Goal: Task Accomplishment & Management: Complete application form

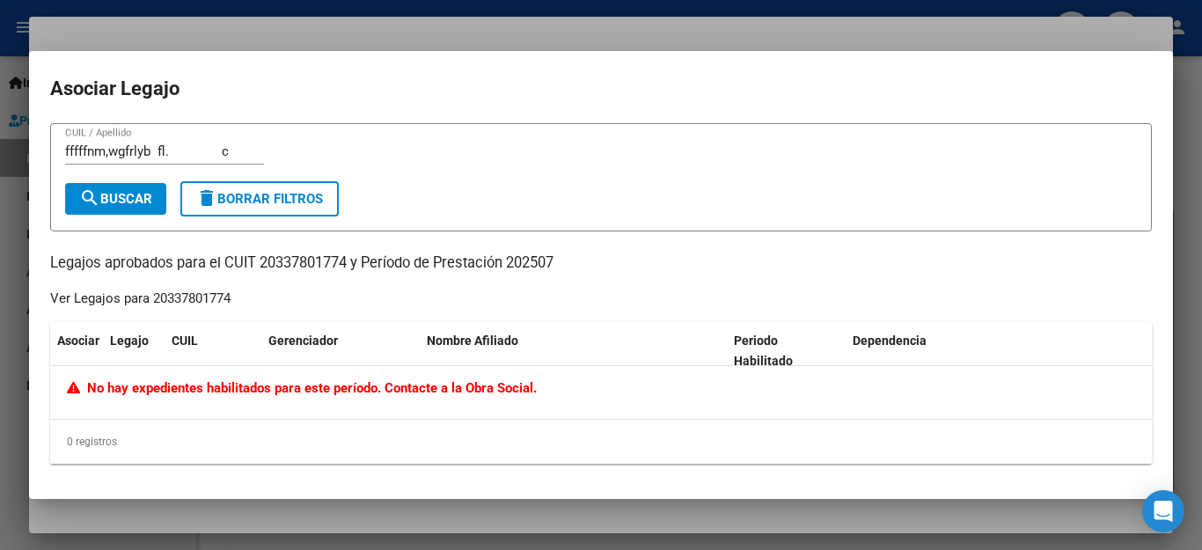
scroll to position [312, 0]
click at [297, 207] on button "delete Borrar Filtros" at bounding box center [259, 198] width 158 height 35
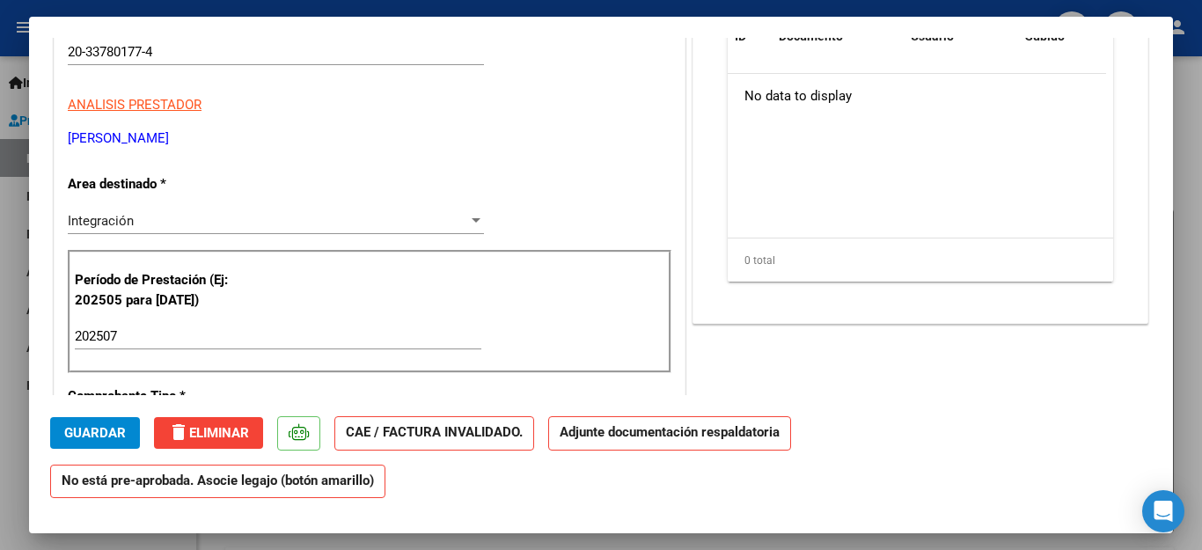
scroll to position [0, 0]
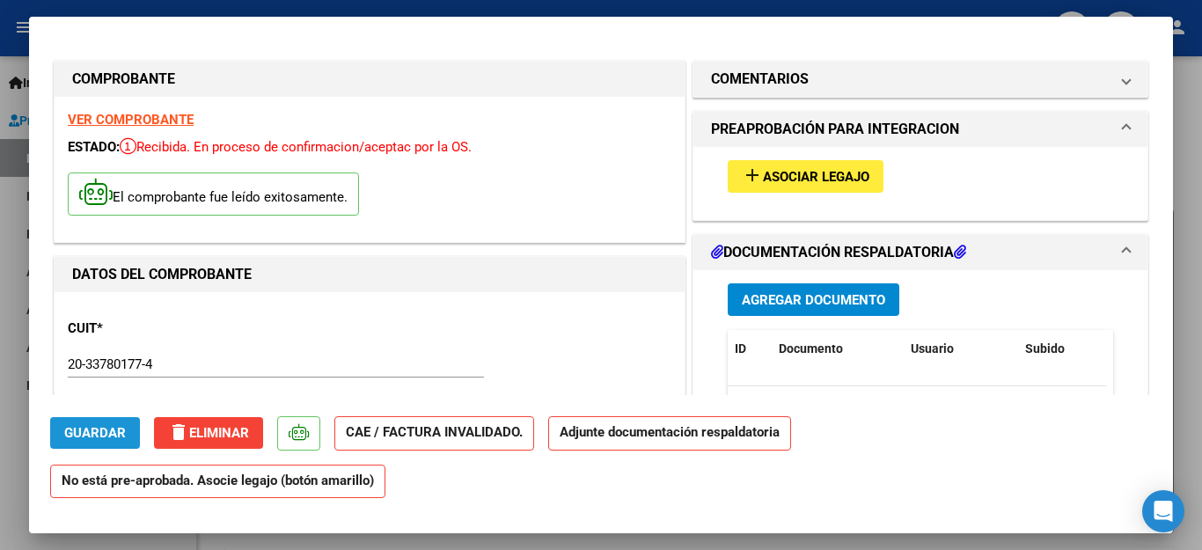
click at [87, 430] on span "Guardar" at bounding box center [95, 433] width 62 height 16
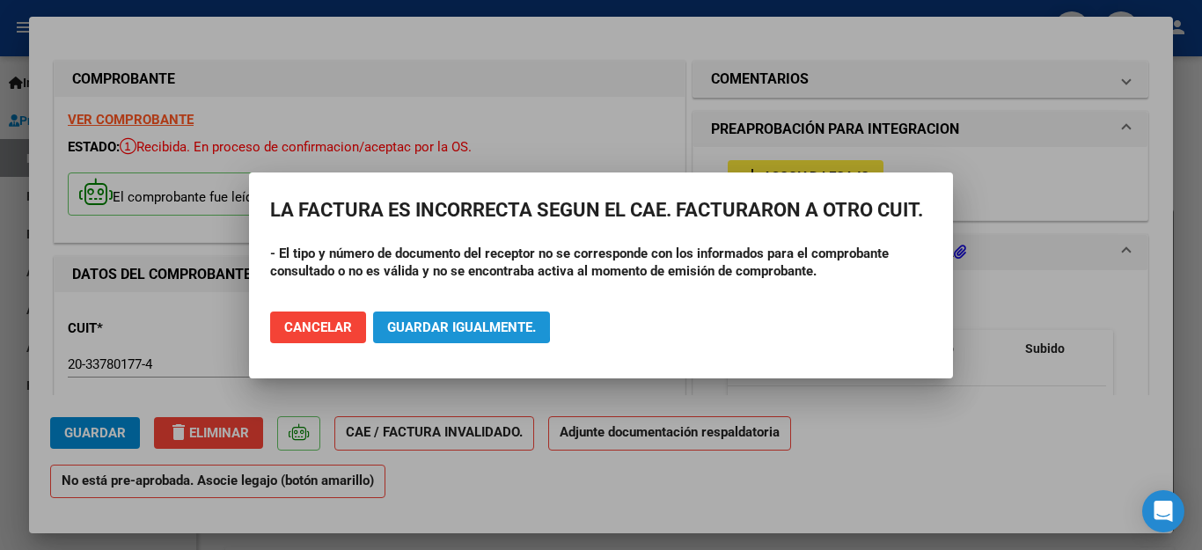
click at [441, 323] on span "Guardar igualmente." at bounding box center [461, 327] width 149 height 16
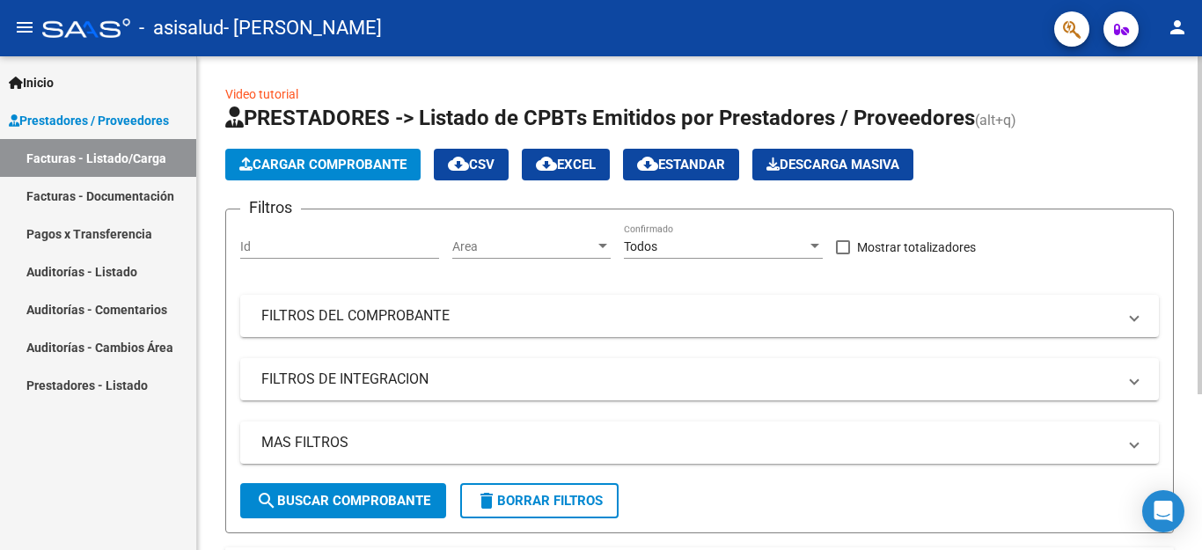
click at [363, 160] on span "Cargar Comprobante" at bounding box center [322, 165] width 167 height 16
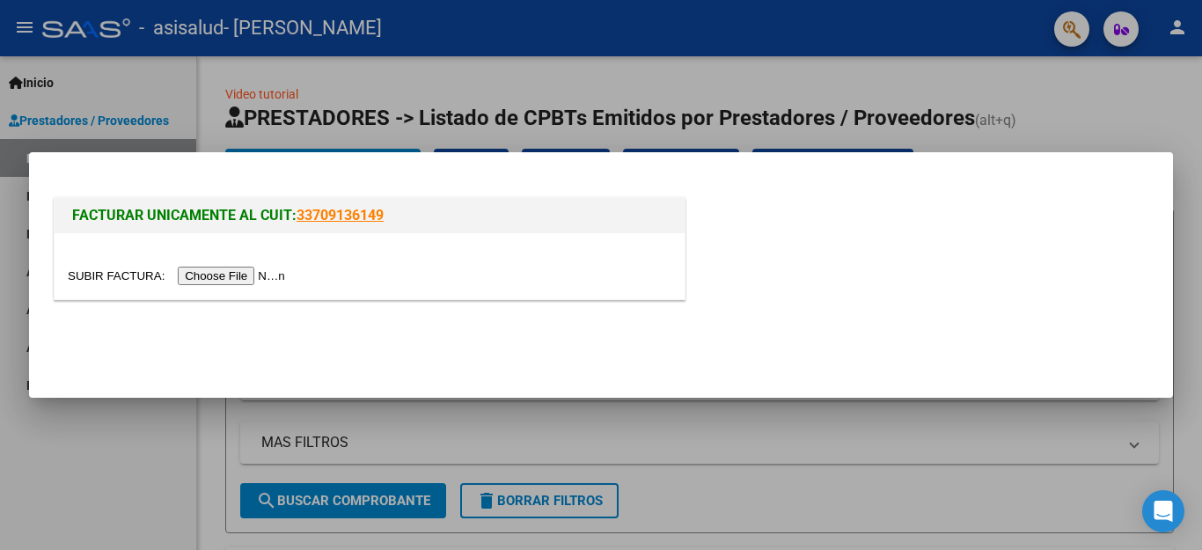
click at [277, 279] on input "file" at bounding box center [179, 276] width 223 height 18
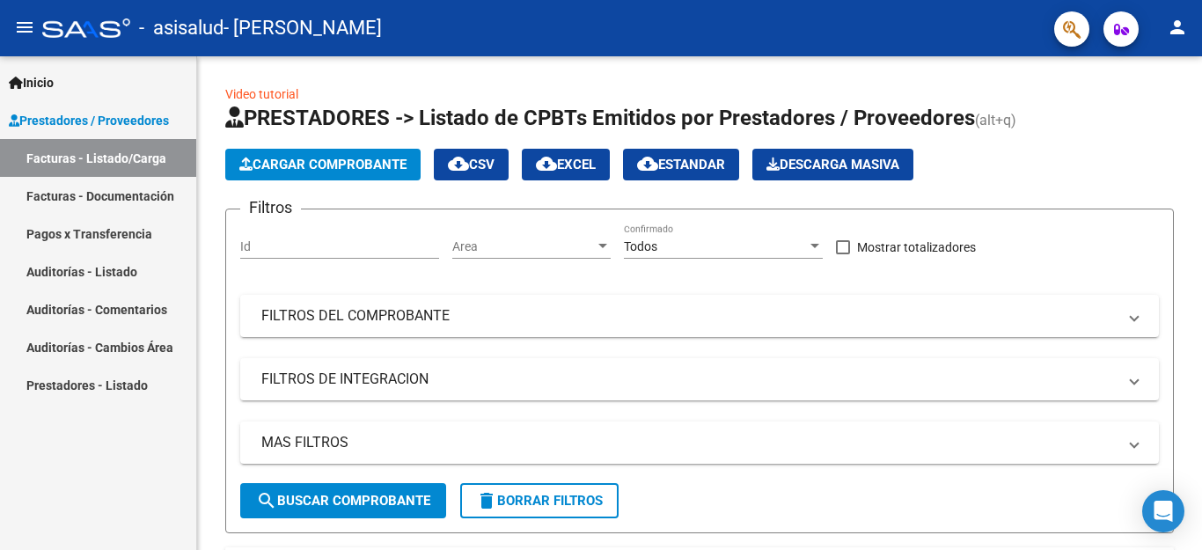
click at [127, 380] on link "Prestadores - Listado" at bounding box center [98, 385] width 196 height 38
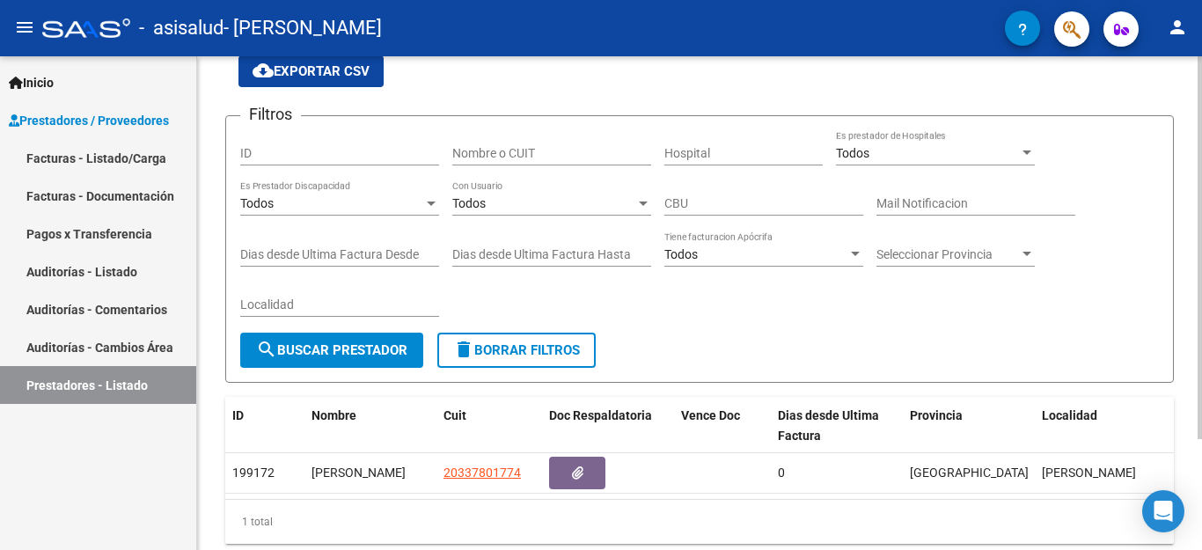
scroll to position [143, 0]
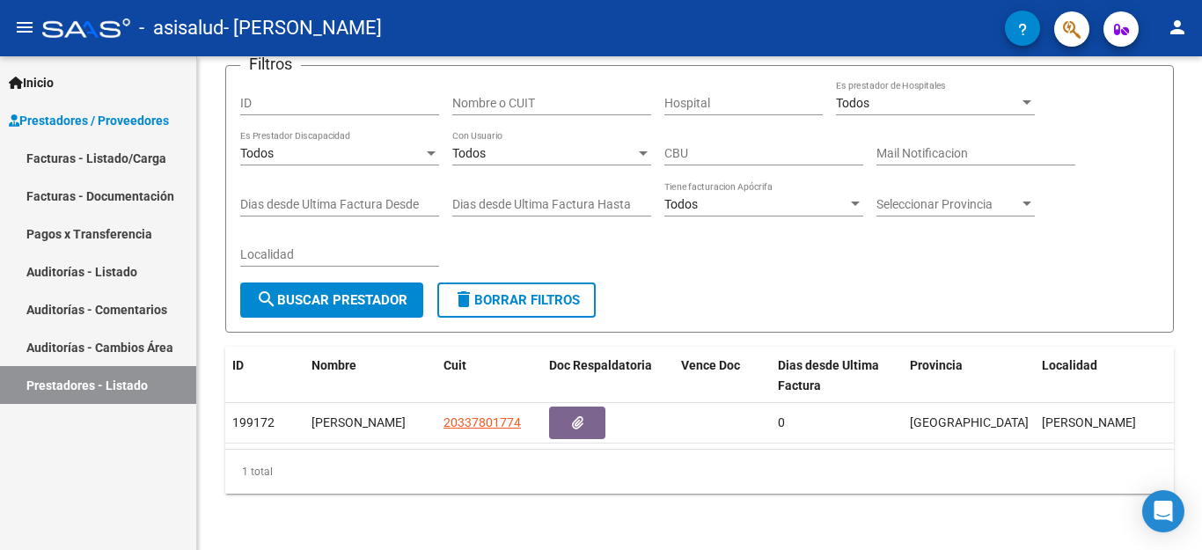
click at [181, 165] on link "Facturas - Listado/Carga" at bounding box center [98, 158] width 196 height 38
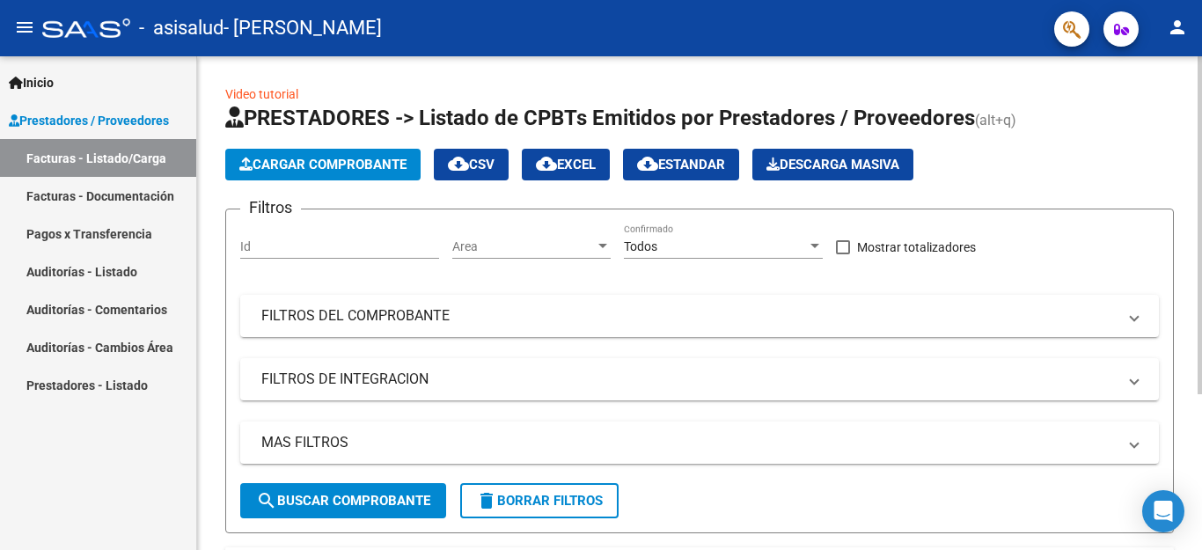
click at [1201, 214] on div at bounding box center [1200, 225] width 4 height 338
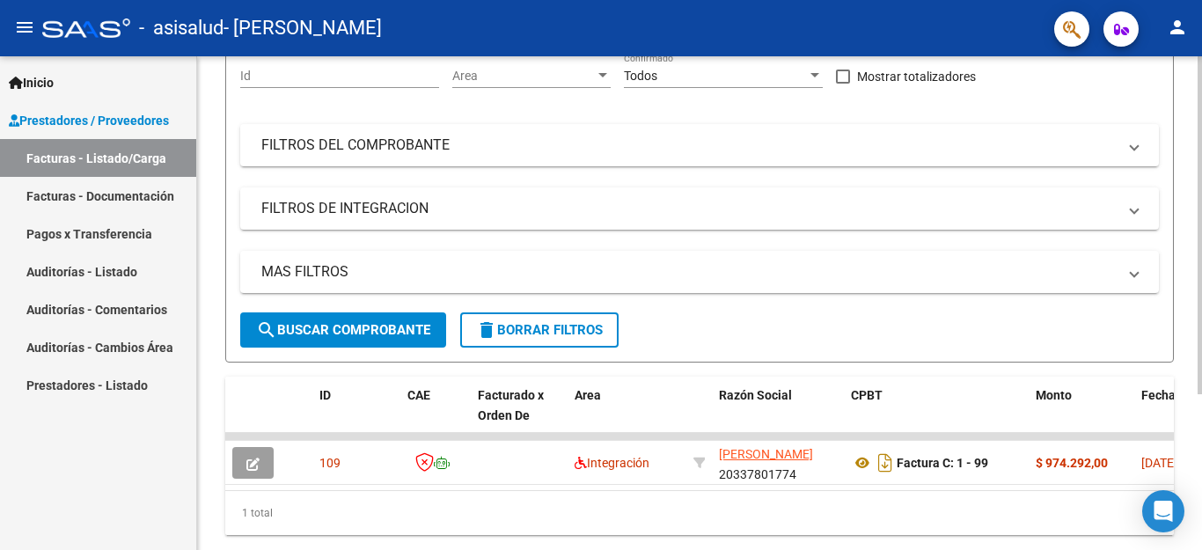
scroll to position [187, 0]
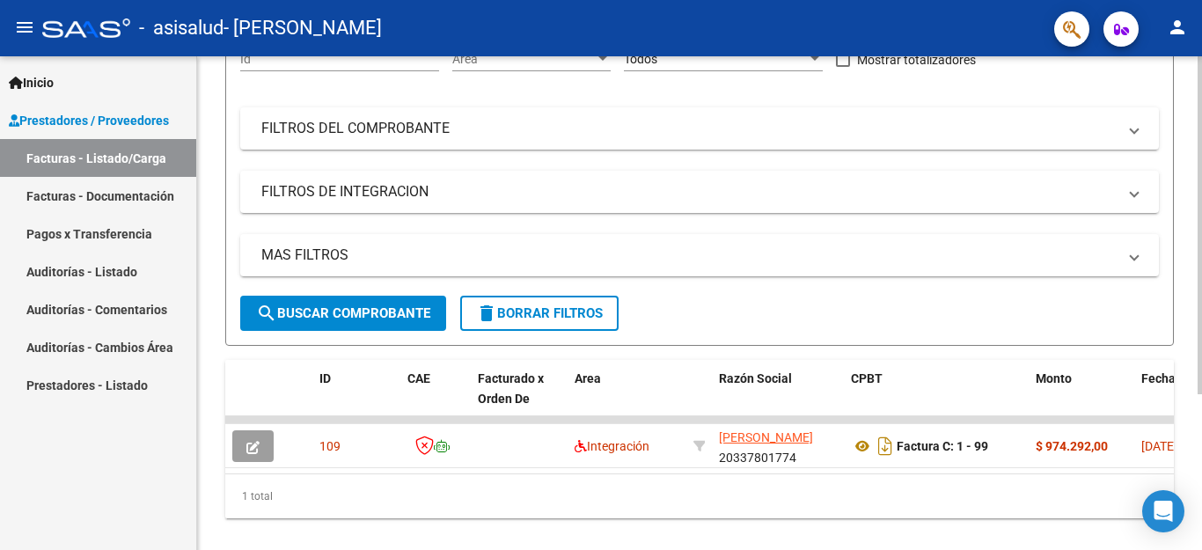
click at [1201, 342] on div at bounding box center [1200, 225] width 4 height 338
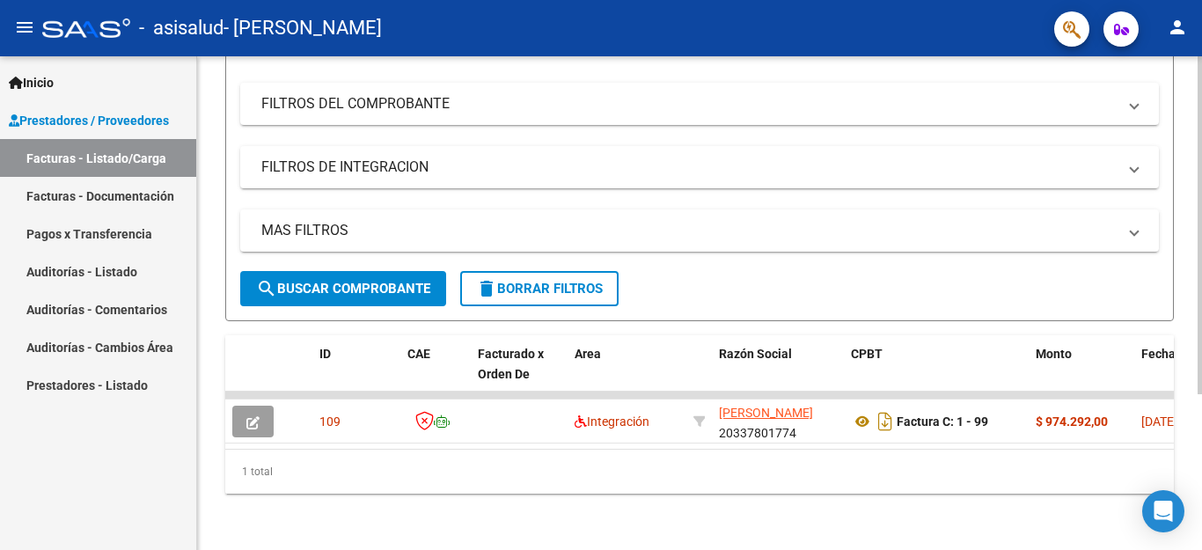
click at [1201, 393] on div at bounding box center [1200, 225] width 4 height 338
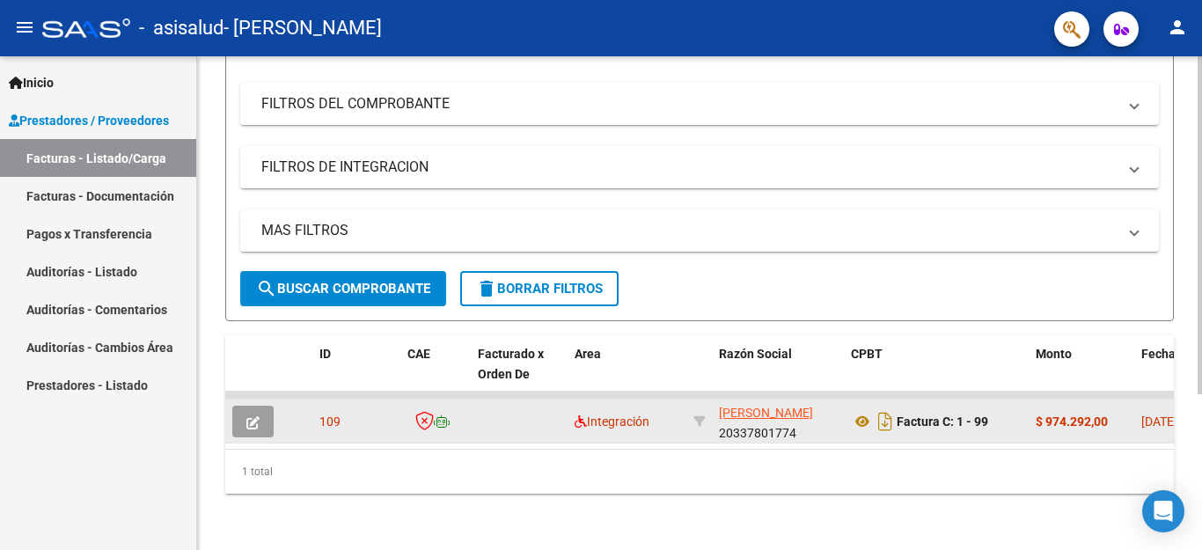
click at [1154, 415] on div "[DATE]" at bounding box center [1173, 422] width 65 height 20
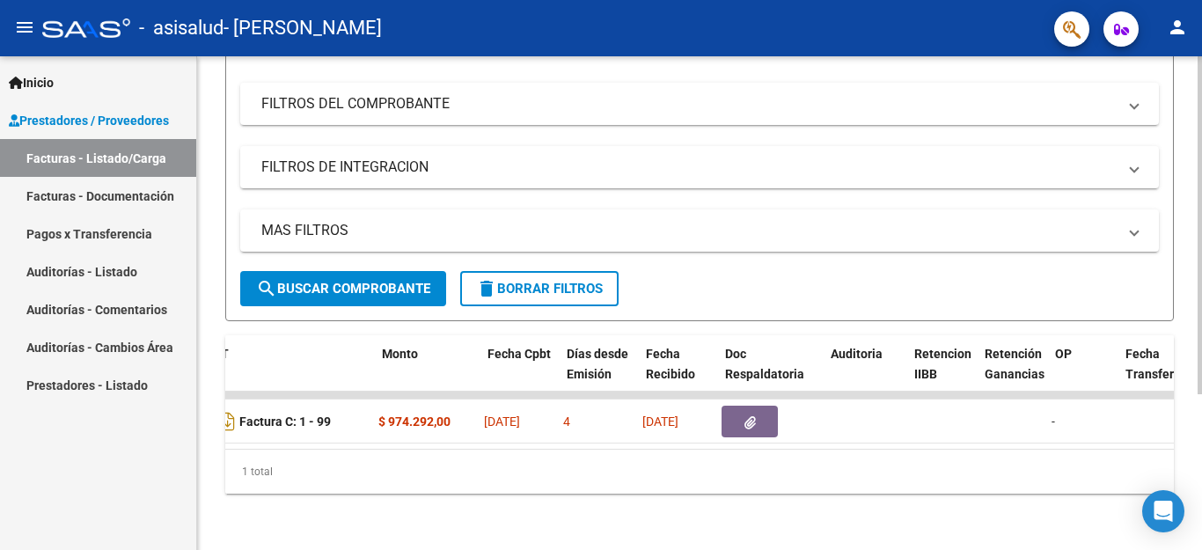
scroll to position [0, 662]
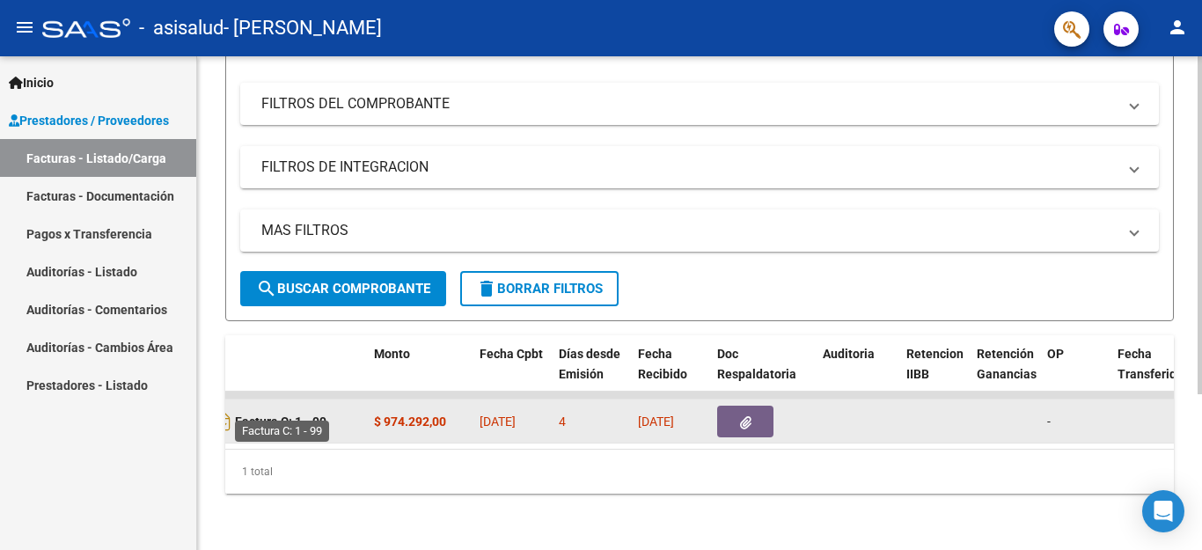
click at [322, 415] on strong "Factura C: 1 - 99" at bounding box center [281, 422] width 92 height 14
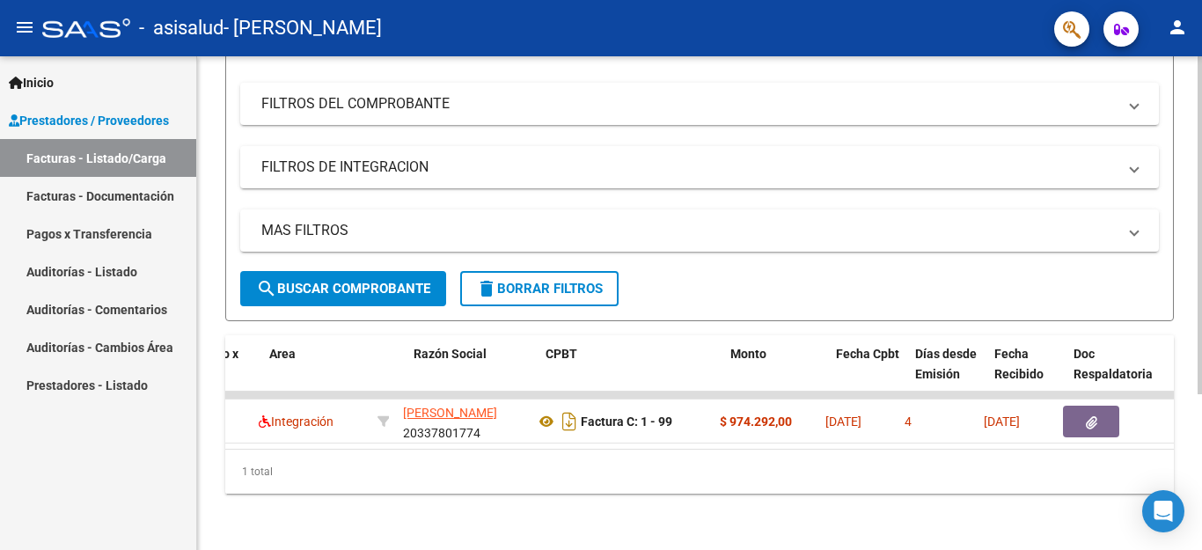
scroll to position [0, 305]
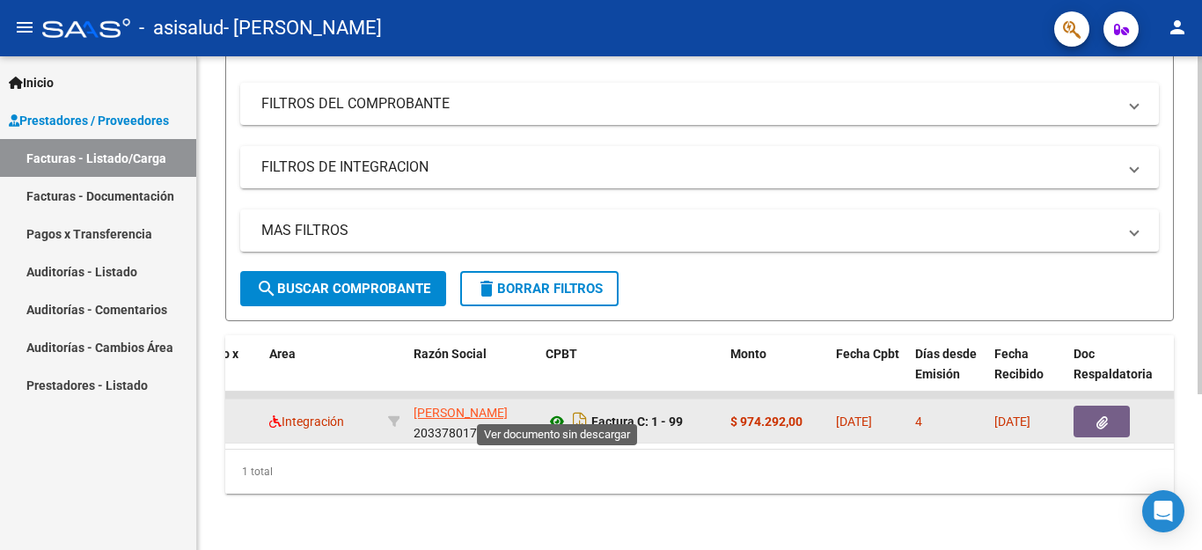
click at [558, 411] on icon at bounding box center [557, 421] width 23 height 21
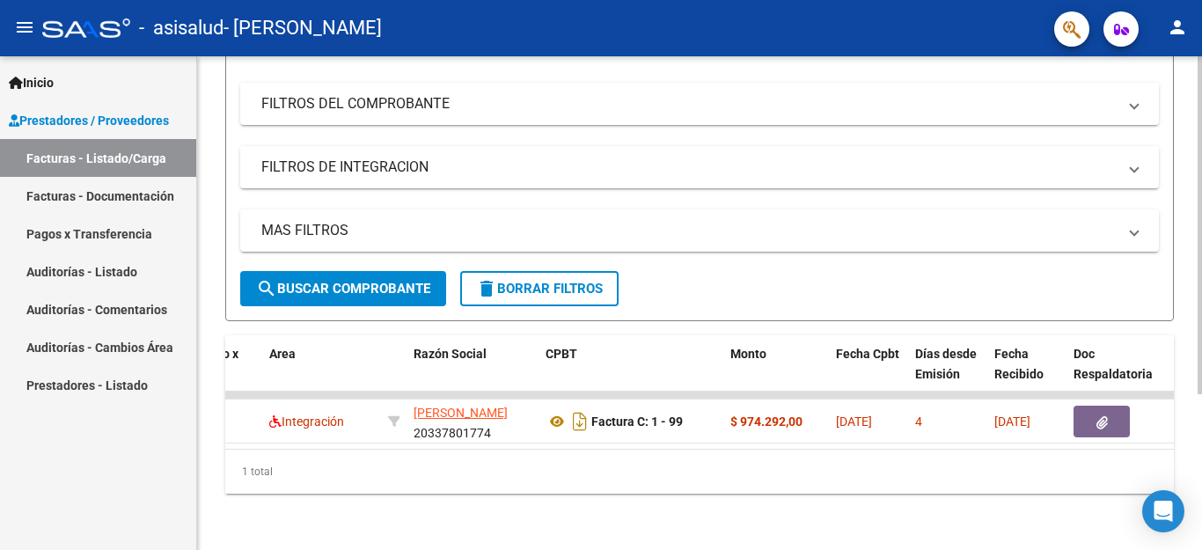
click at [1170, 186] on form "Filtros Id Area Area Todos Confirmado Mostrar totalizadores FILTROS DEL COMPROB…" at bounding box center [699, 158] width 949 height 325
click at [139, 127] on span "Prestadores / Proveedores" at bounding box center [89, 120] width 160 height 19
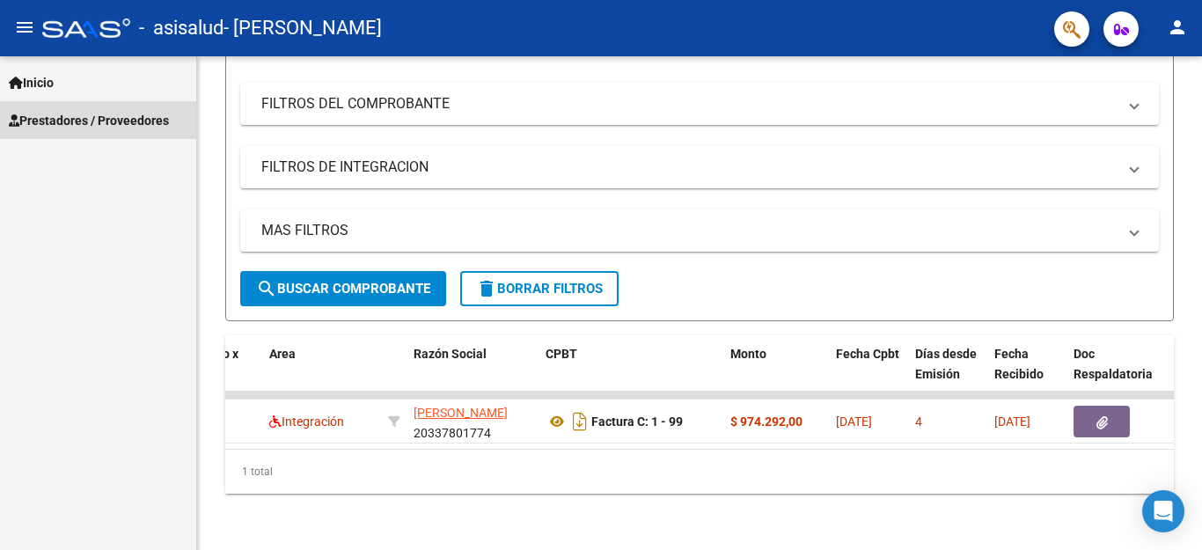
click at [147, 122] on span "Prestadores / Proveedores" at bounding box center [89, 120] width 160 height 19
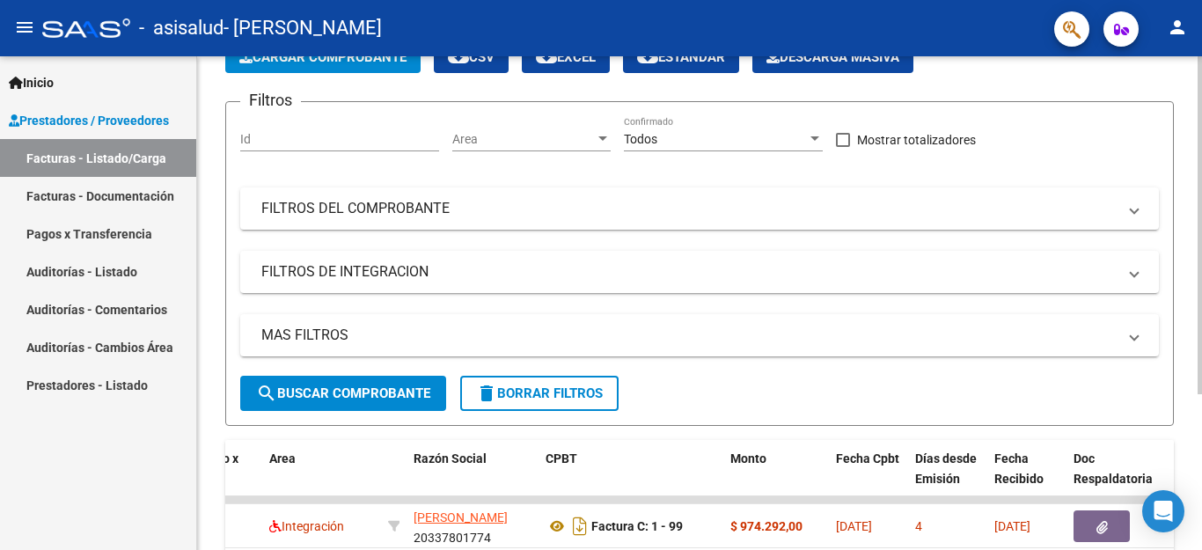
scroll to position [39, 0]
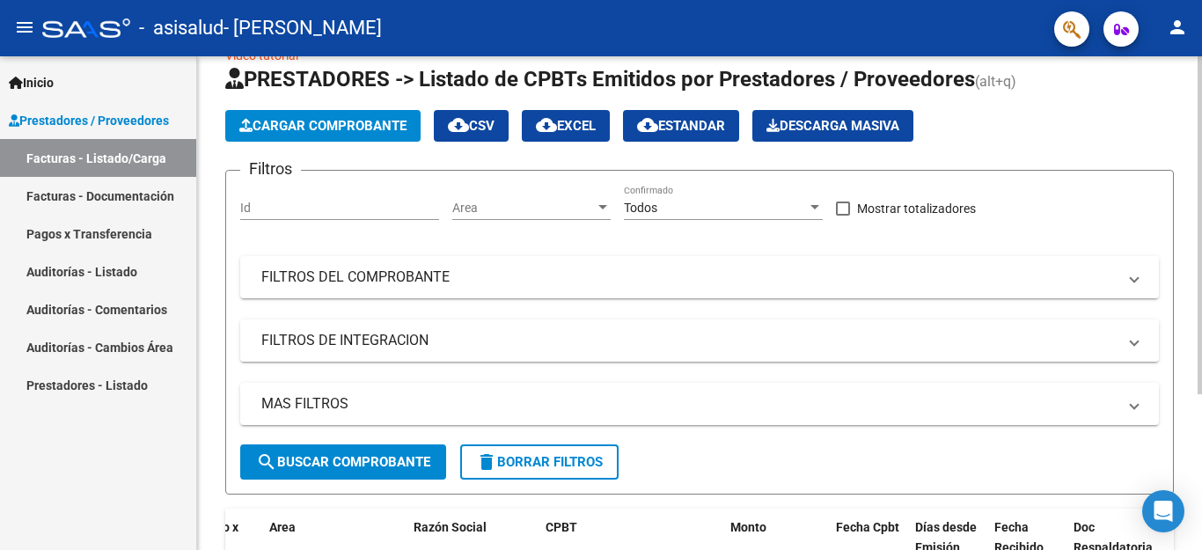
click at [1201, 91] on div at bounding box center [1200, 225] width 4 height 338
click at [362, 120] on span "Cargar Comprobante" at bounding box center [322, 126] width 167 height 16
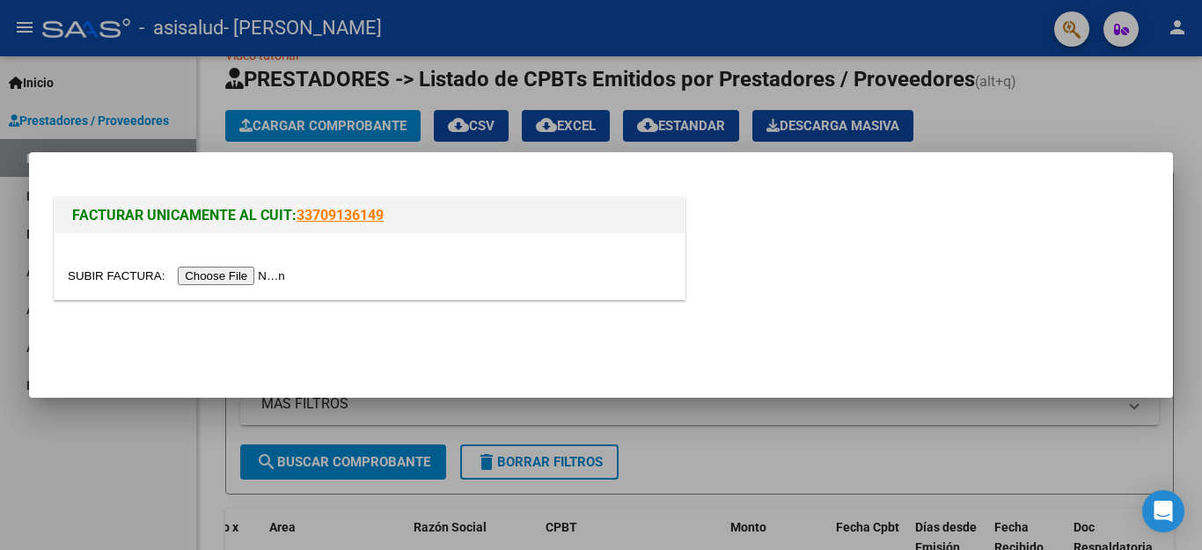
click at [265, 271] on input "file" at bounding box center [179, 276] width 223 height 18
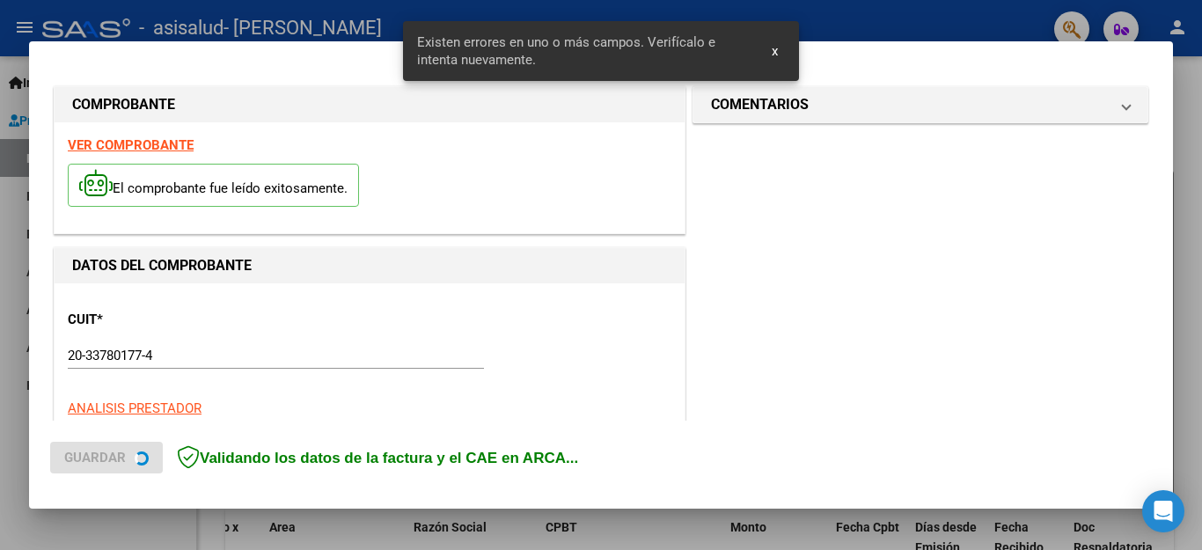
scroll to position [401, 0]
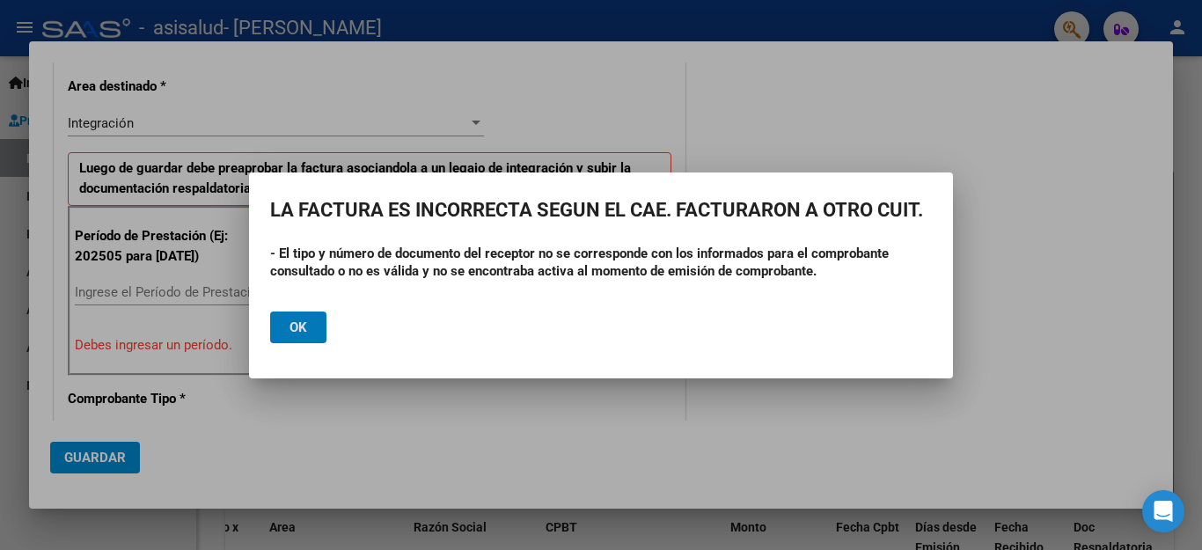
click at [316, 314] on button "Ok" at bounding box center [298, 328] width 56 height 32
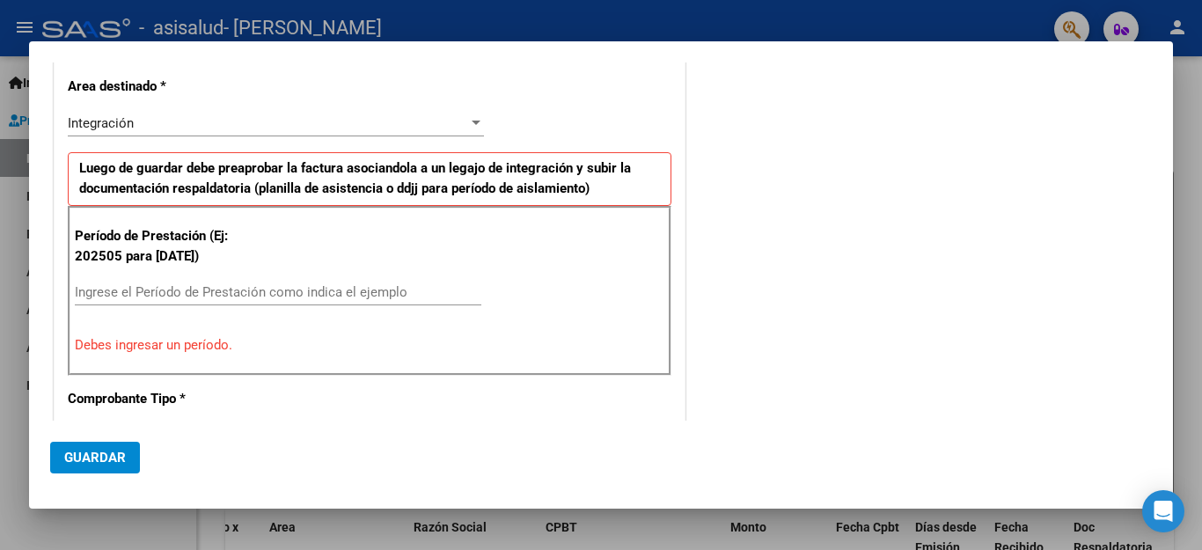
click at [293, 292] on input "Ingrese el Período de Prestación como indica el ejemplo" at bounding box center [278, 292] width 407 height 16
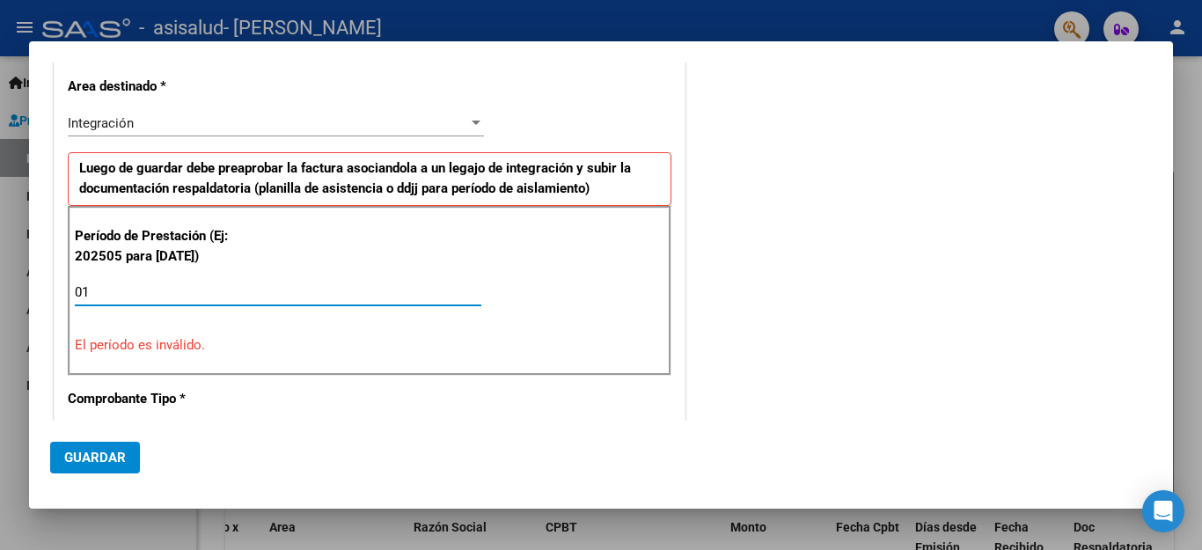
type input "0"
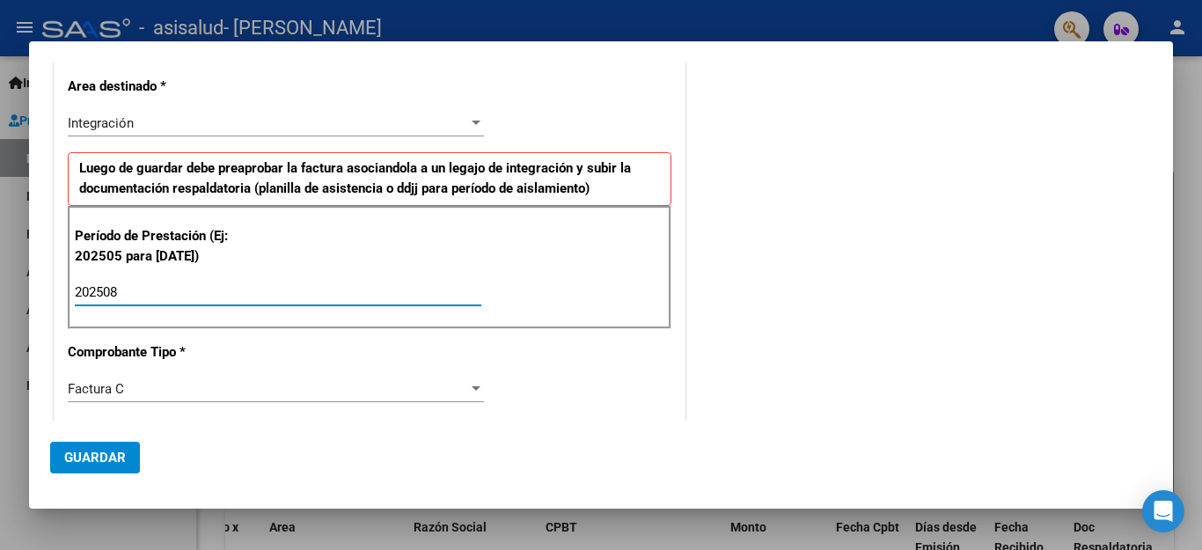
type input "202508"
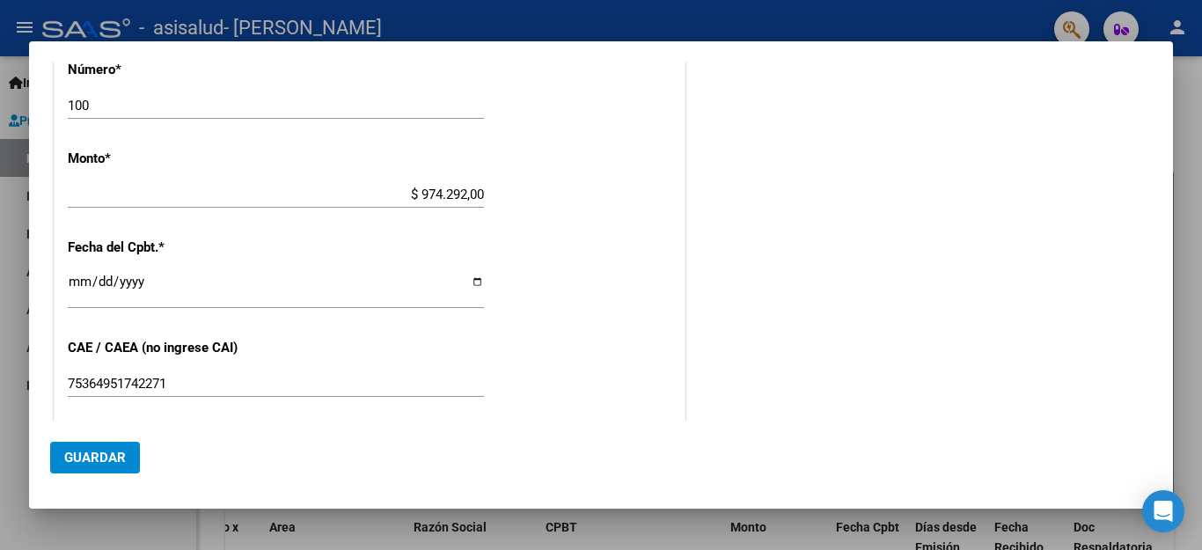
scroll to position [867, 0]
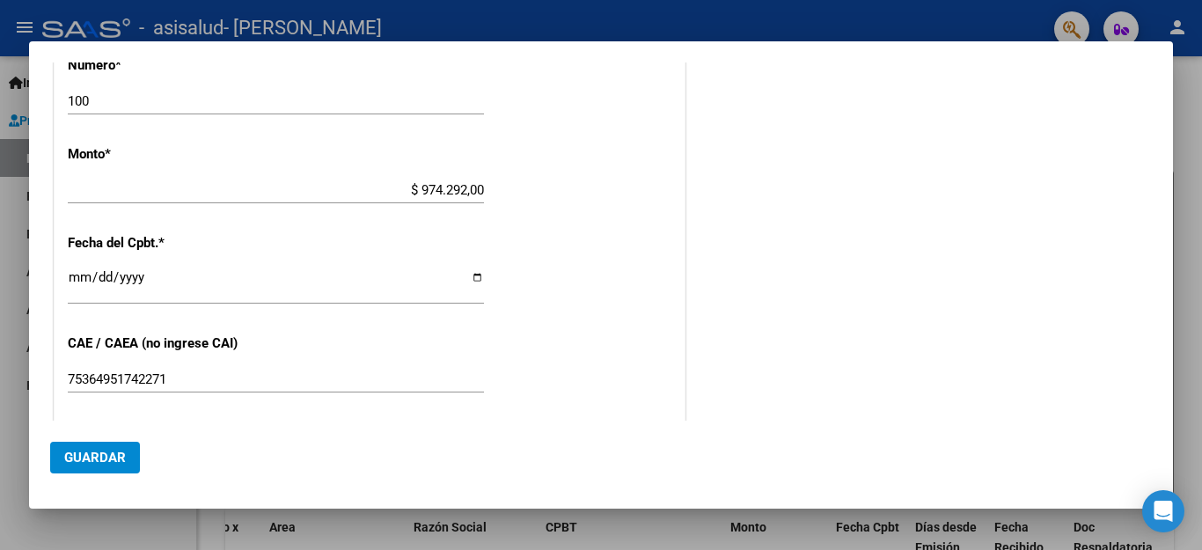
click at [468, 281] on input "[DATE]" at bounding box center [276, 284] width 416 height 28
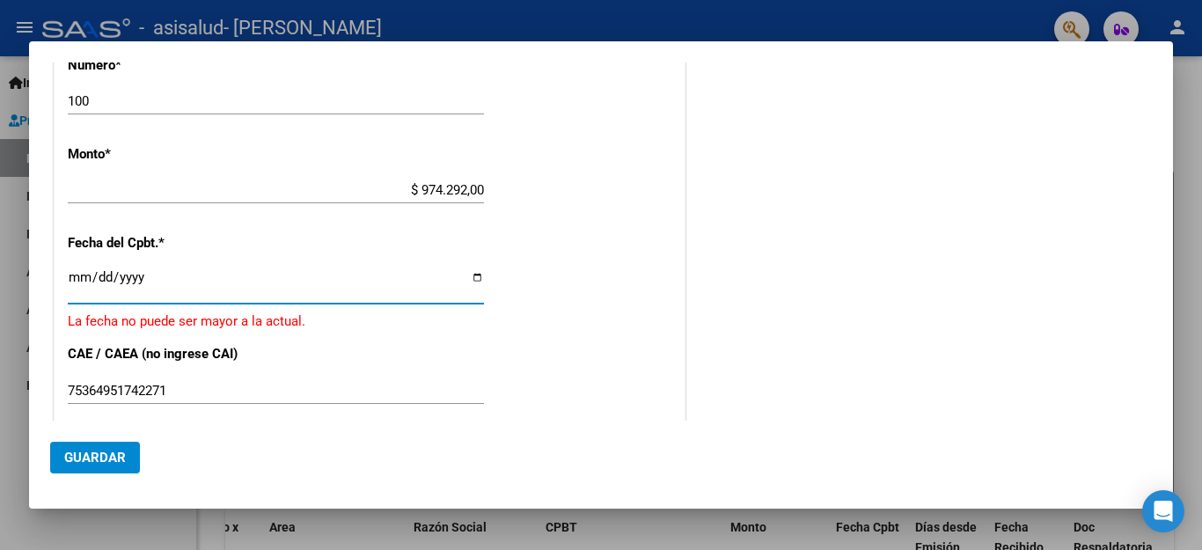
scroll to position [1181, 0]
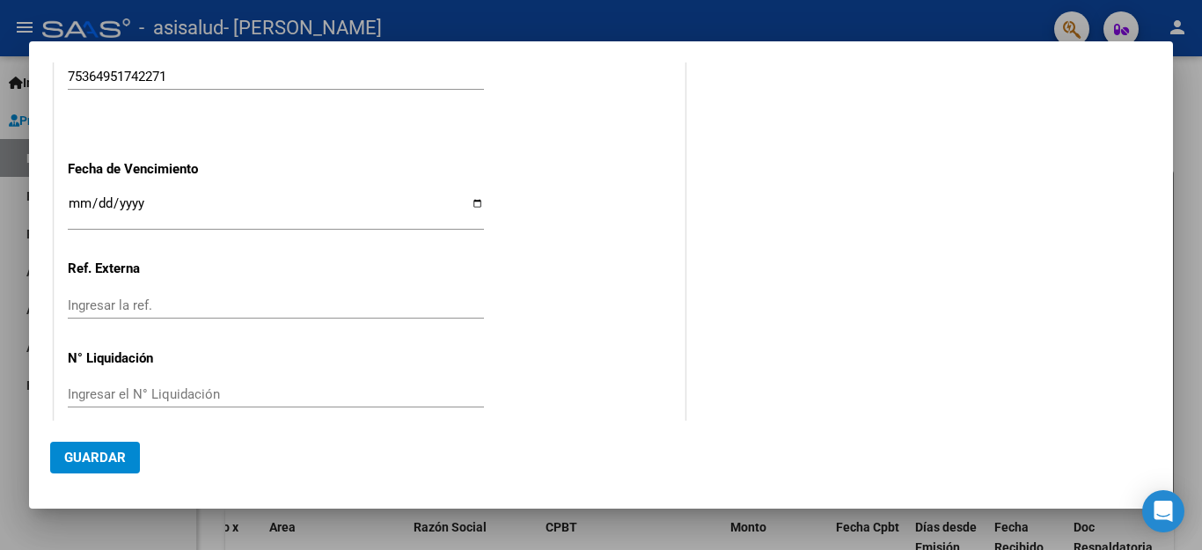
click at [394, 196] on input "Ingresar la fecha" at bounding box center [276, 210] width 416 height 28
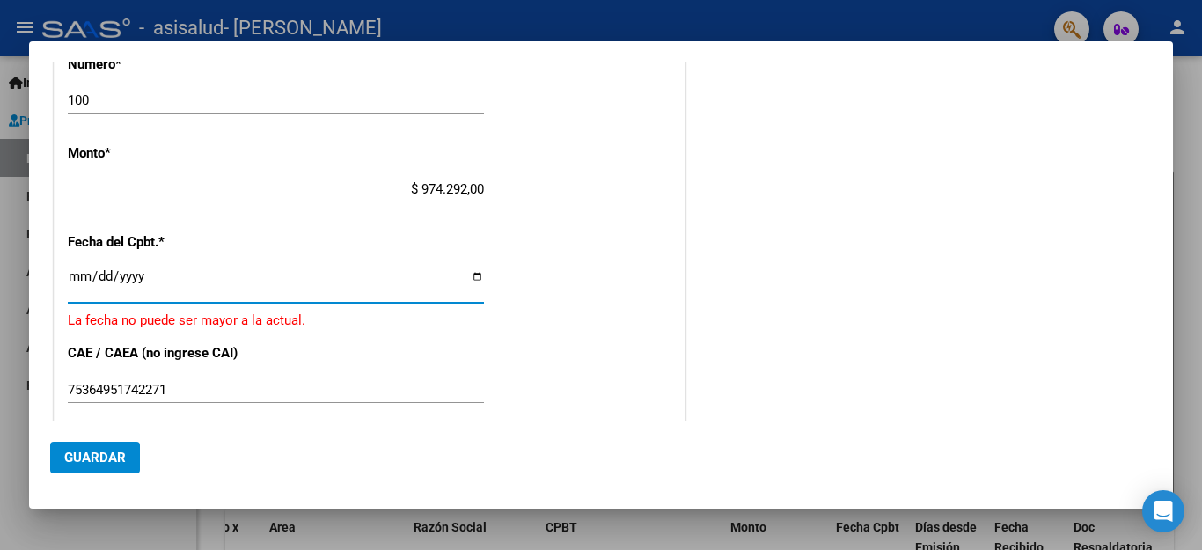
click at [465, 278] on input "[DATE]" at bounding box center [276, 283] width 416 height 28
type input "[DATE]"
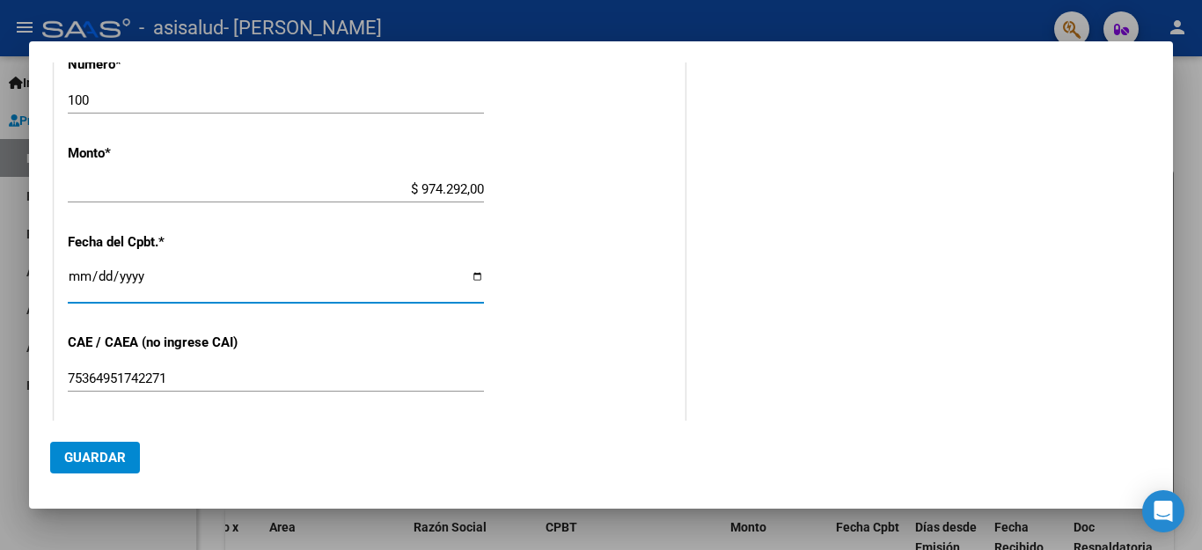
click at [172, 289] on div "[DATE] Ingresar la fecha" at bounding box center [276, 285] width 416 height 38
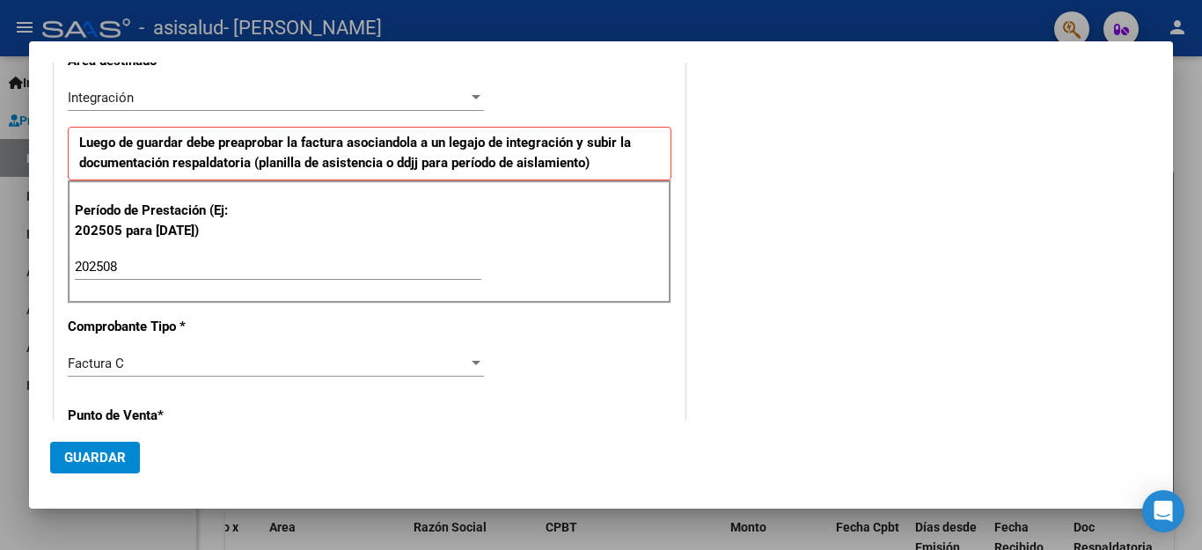
scroll to position [114, 0]
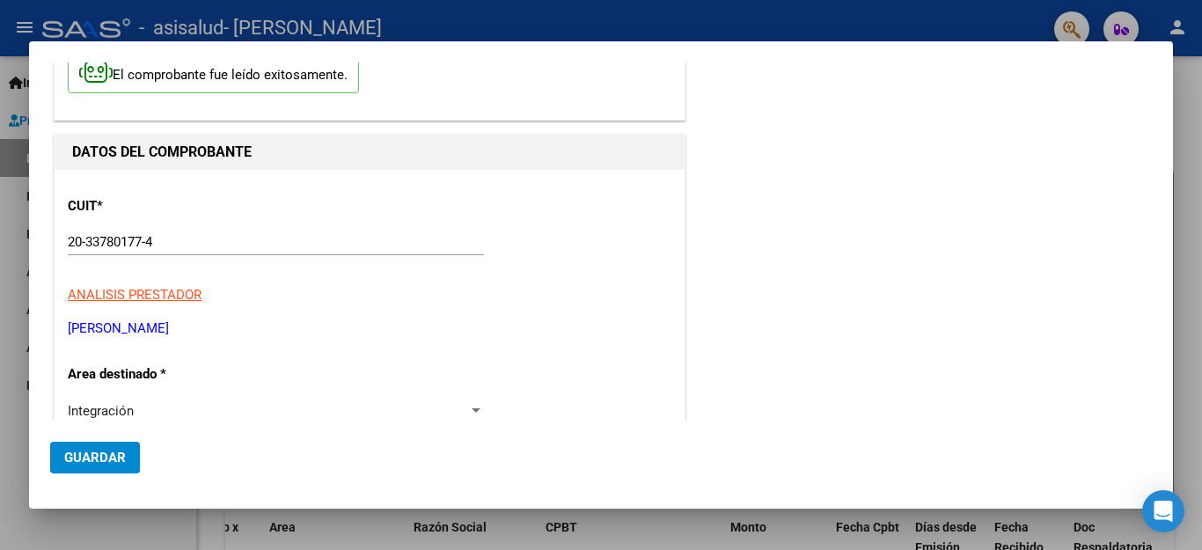
click at [1166, 469] on mat-dialog-container "COMPROBANTE VER COMPROBANTE El comprobante fue leído exitosamente. DATOS DEL CO…" at bounding box center [601, 274] width 1144 height 466
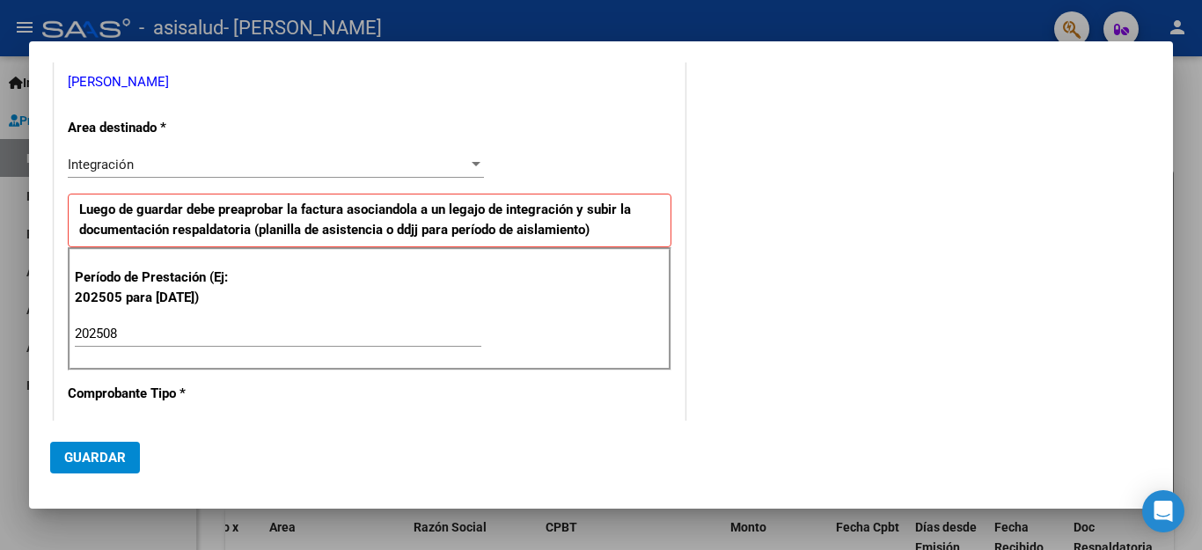
scroll to position [397, 0]
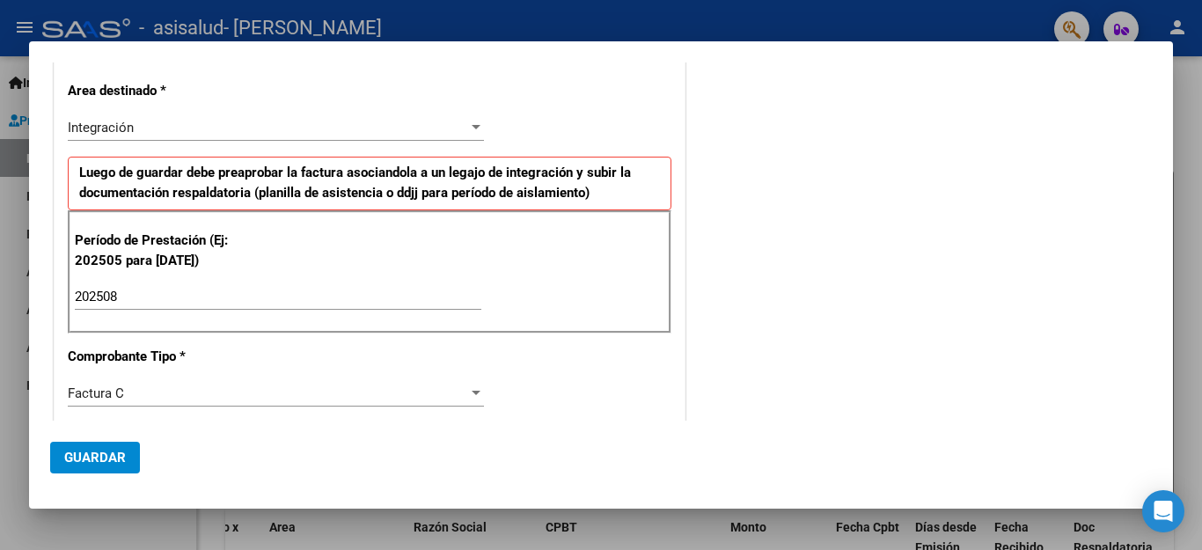
drag, startPoint x: 1174, startPoint y: 209, endPoint x: 1166, endPoint y: 220, distance: 13.2
click at [1166, 220] on div "COMPROBANTE VER COMPROBANTE El comprobante fue leído exitosamente. DATOS DEL CO…" at bounding box center [601, 275] width 1202 height 550
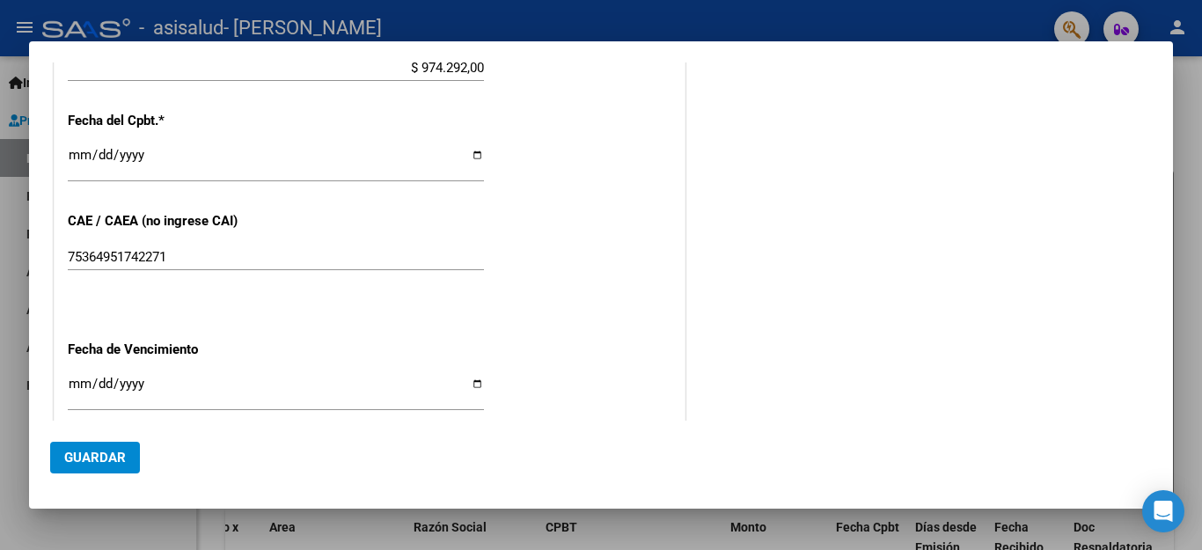
scroll to position [1169, 0]
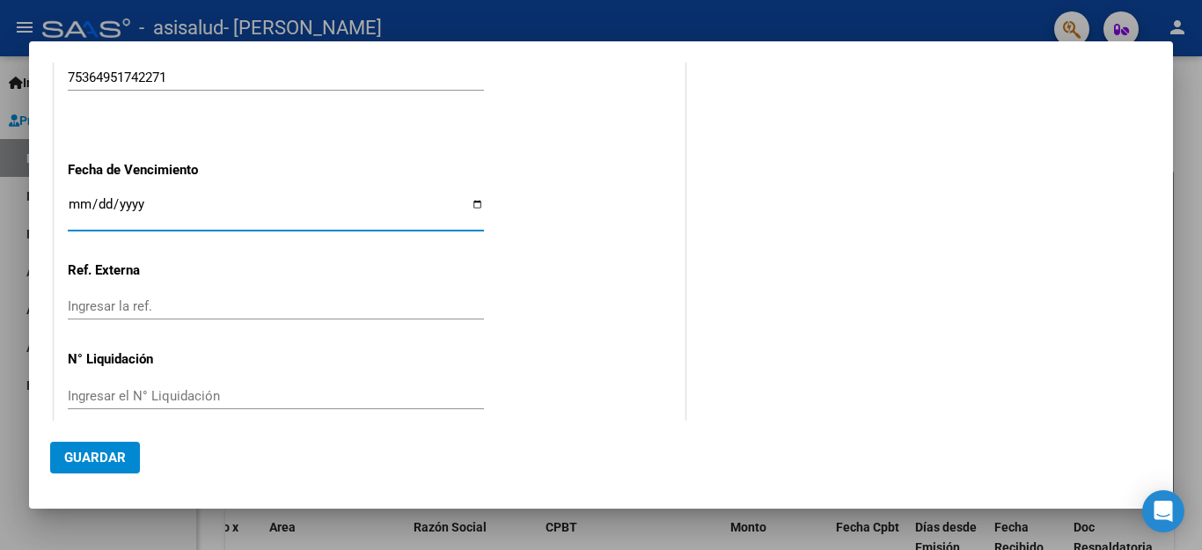
click at [148, 200] on input "Ingresar la fecha" at bounding box center [276, 211] width 416 height 28
click at [469, 197] on input "Ingresar la fecha" at bounding box center [276, 211] width 416 height 28
type input "[DATE]"
click at [130, 457] on button "Guardar" at bounding box center [95, 458] width 90 height 32
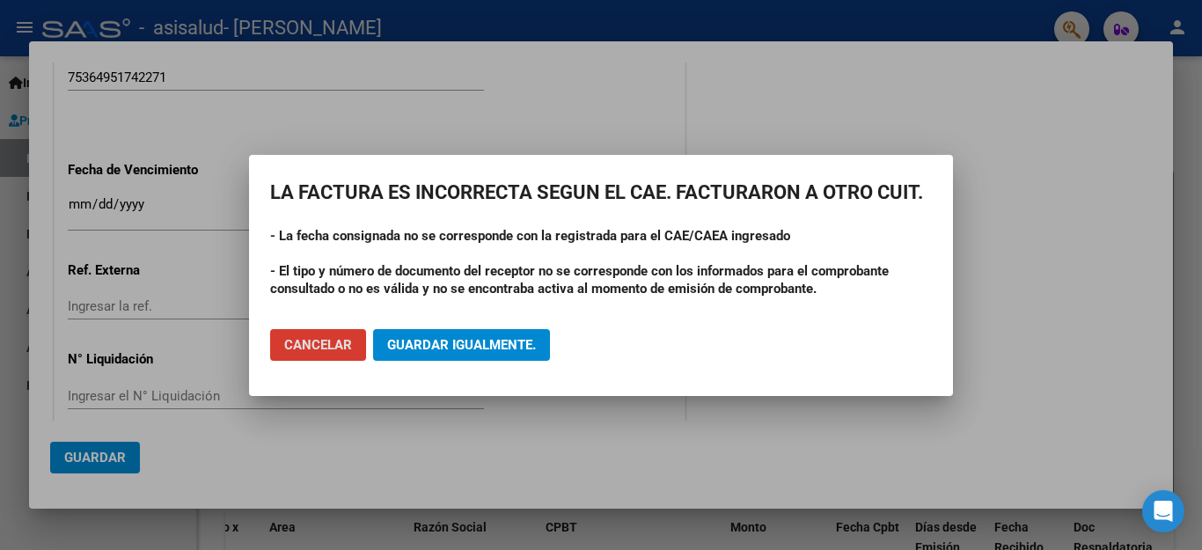
click at [354, 355] on button "Cancelar" at bounding box center [318, 345] width 96 height 32
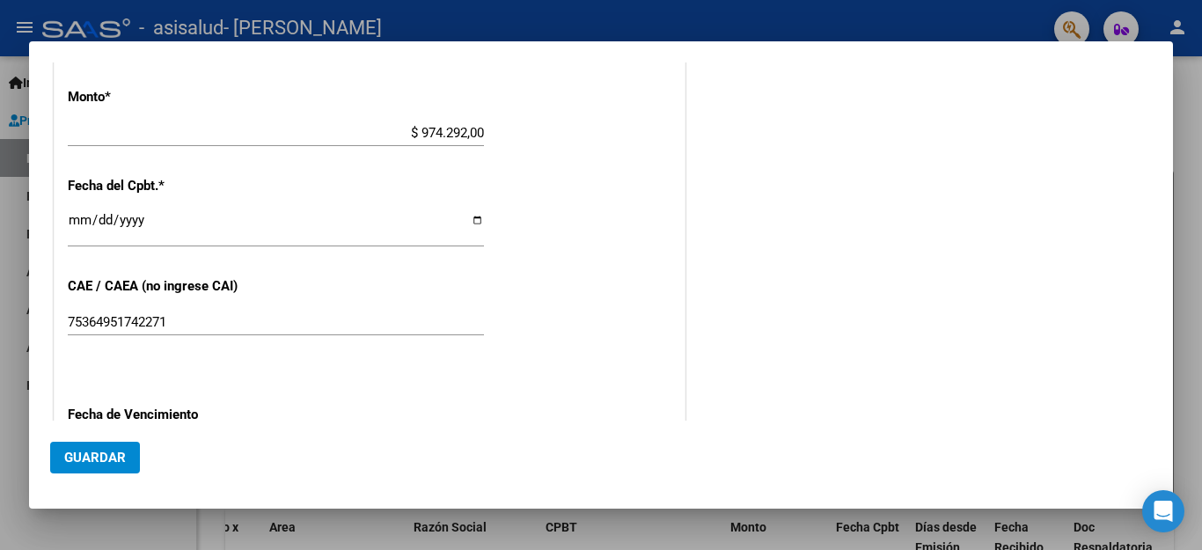
scroll to position [916, 0]
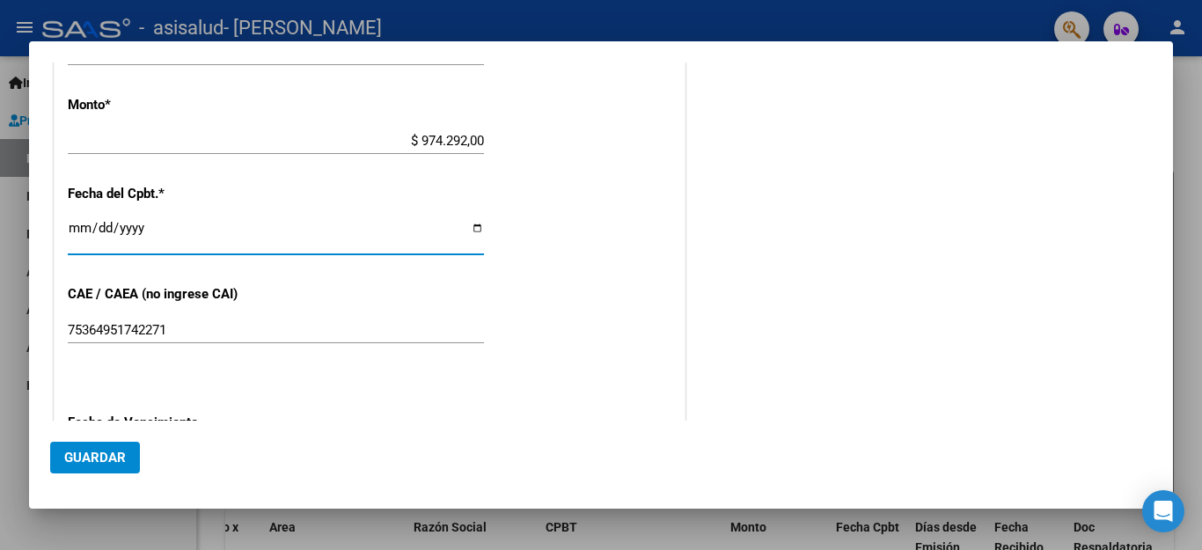
click at [452, 228] on input "[DATE]" at bounding box center [276, 235] width 416 height 28
click at [466, 233] on input "[DATE]" at bounding box center [276, 235] width 416 height 28
type input "[DATE]"
click at [106, 443] on button "Guardar" at bounding box center [95, 458] width 90 height 32
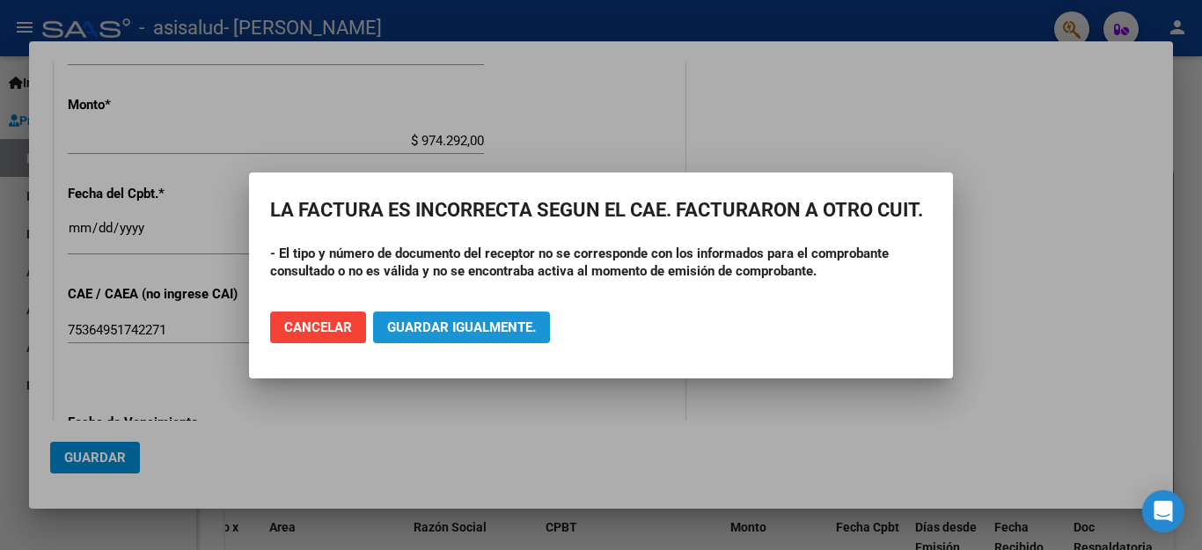
click at [407, 320] on span "Guardar igualmente." at bounding box center [461, 327] width 149 height 16
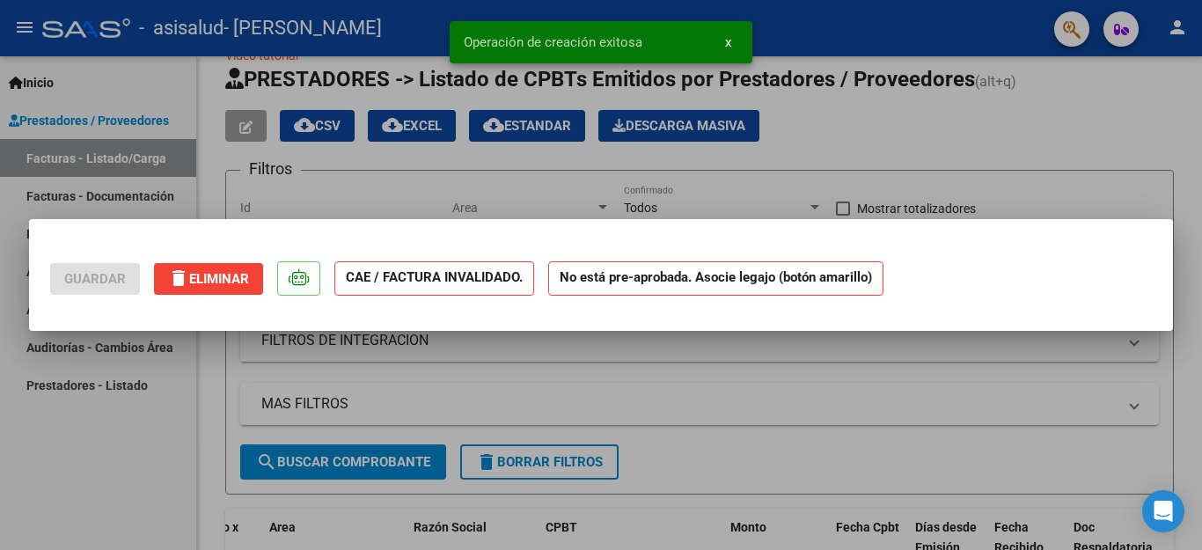
scroll to position [0, 0]
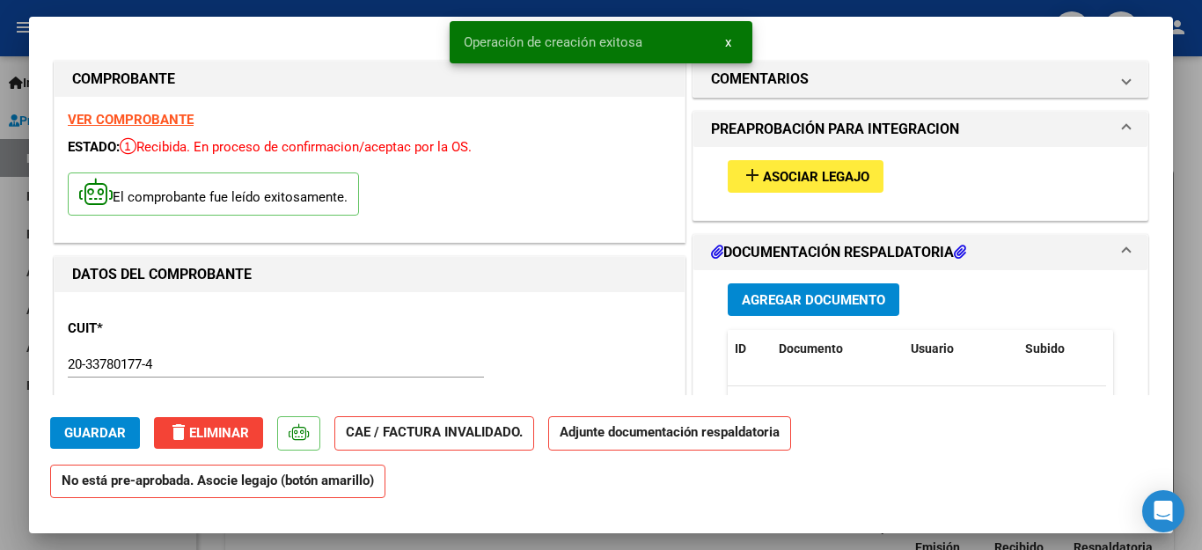
click at [793, 294] on span "Agregar Documento" at bounding box center [813, 300] width 143 height 16
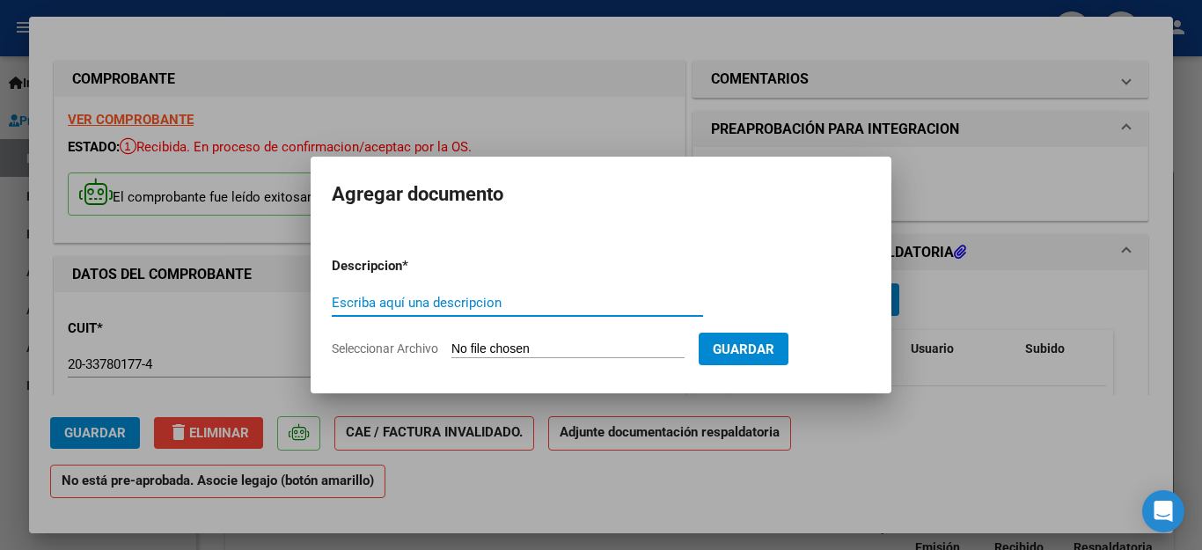
click at [644, 308] on input "Escriba aquí una descripcion" at bounding box center [517, 303] width 371 height 16
type input "Planilla de asistencia [PERSON_NAME] terapias de rehabilitacion"
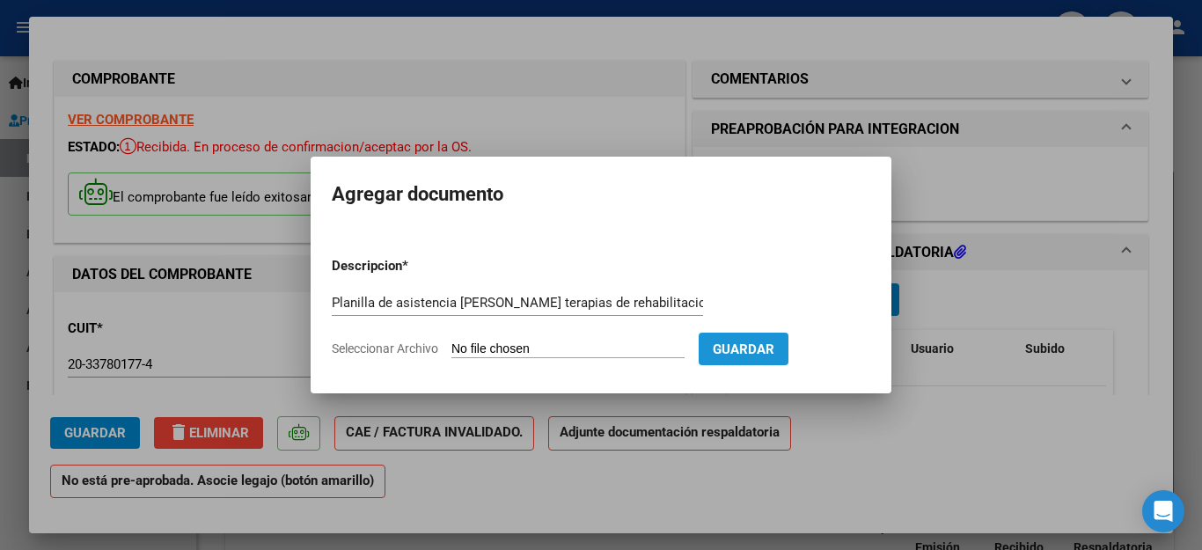
click at [740, 348] on span "Guardar" at bounding box center [744, 349] width 62 height 16
click at [739, 348] on span "Guardar" at bounding box center [744, 349] width 62 height 16
click at [525, 348] on input "Seleccionar Archivo" at bounding box center [567, 349] width 233 height 17
click at [524, 348] on input "Seleccionar Archivo" at bounding box center [567, 349] width 233 height 17
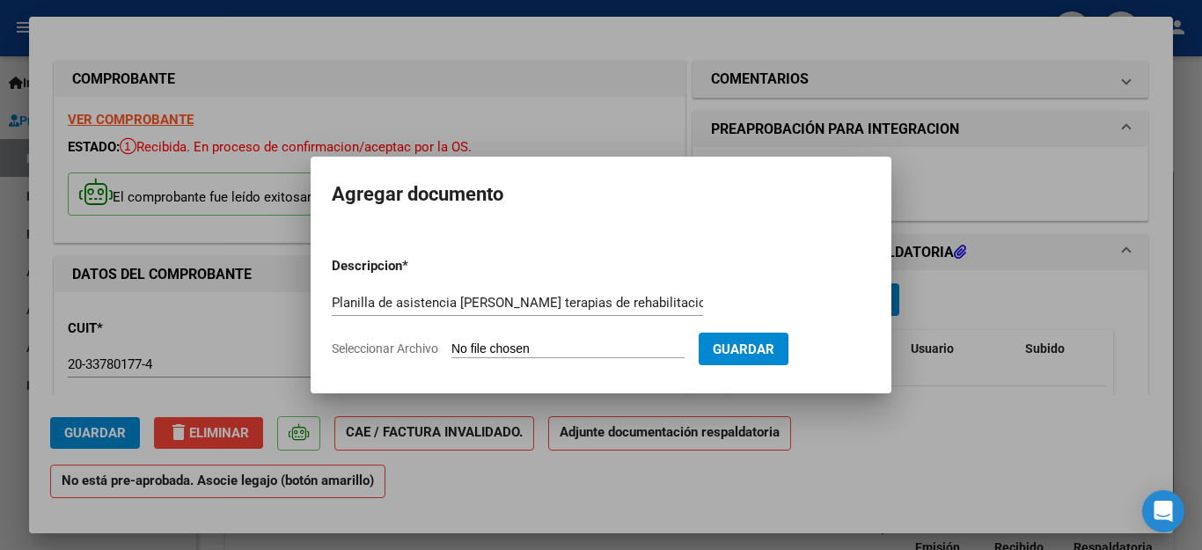
click at [495, 341] on input "Seleccionar Archivo" at bounding box center [567, 349] width 233 height 17
type input "C:\fakepath\Facturacion [PERSON_NAME][DATE] [PERSON_NAME].pdf"
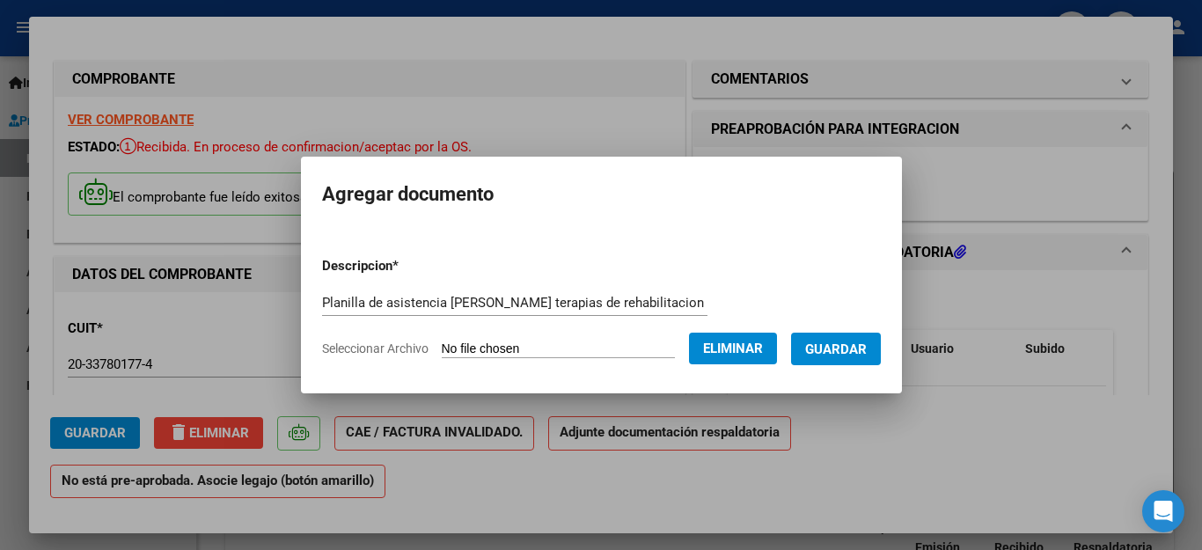
click at [832, 347] on span "Guardar" at bounding box center [836, 349] width 62 height 16
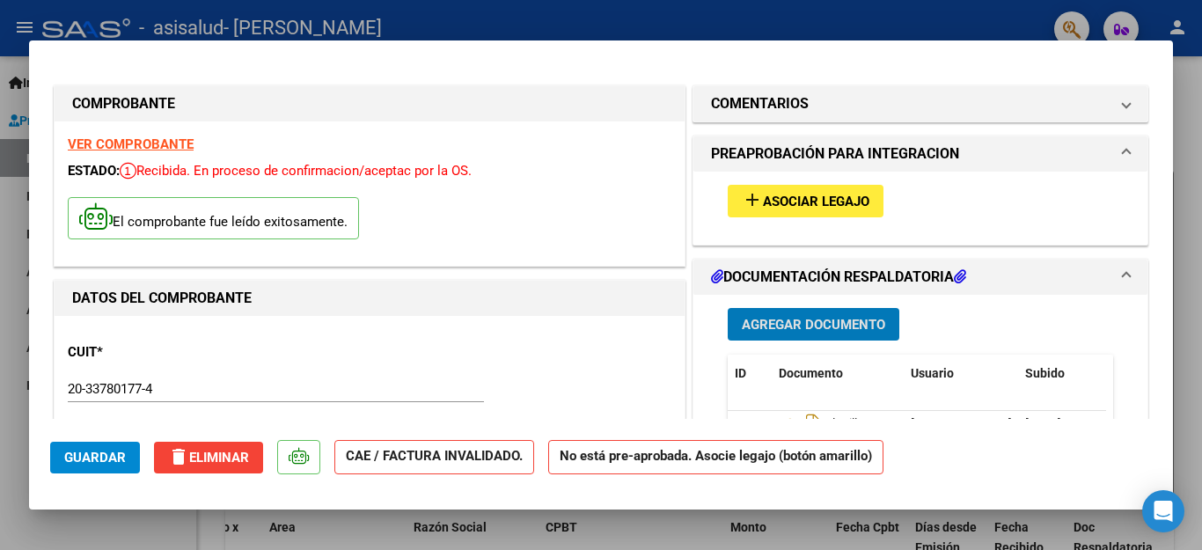
click at [102, 456] on span "Guardar" at bounding box center [95, 458] width 62 height 16
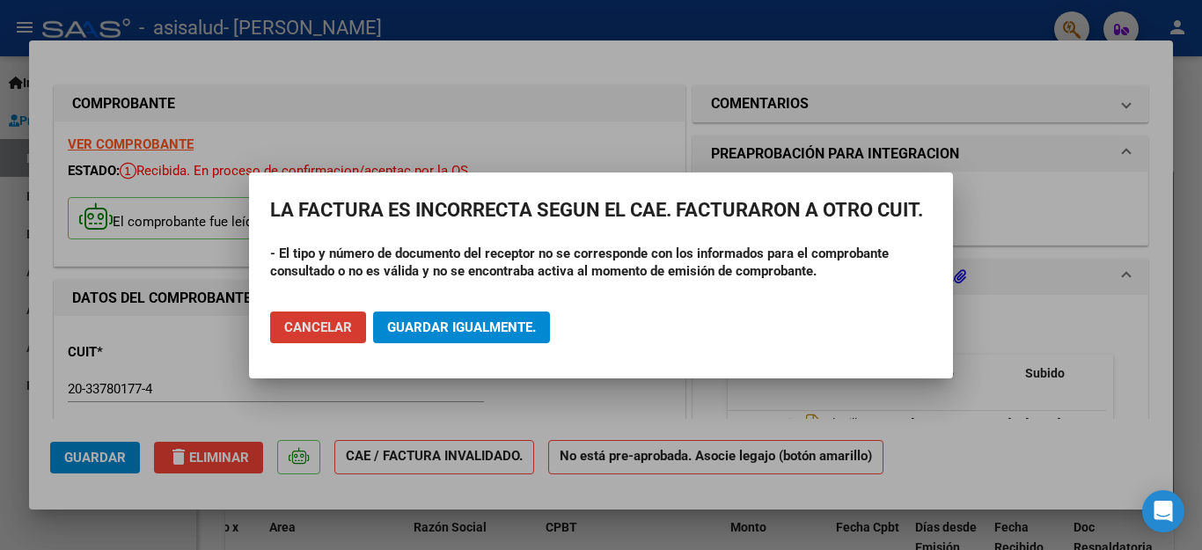
click at [342, 332] on span "Cancelar" at bounding box center [318, 327] width 68 height 16
